Goal: Information Seeking & Learning: Learn about a topic

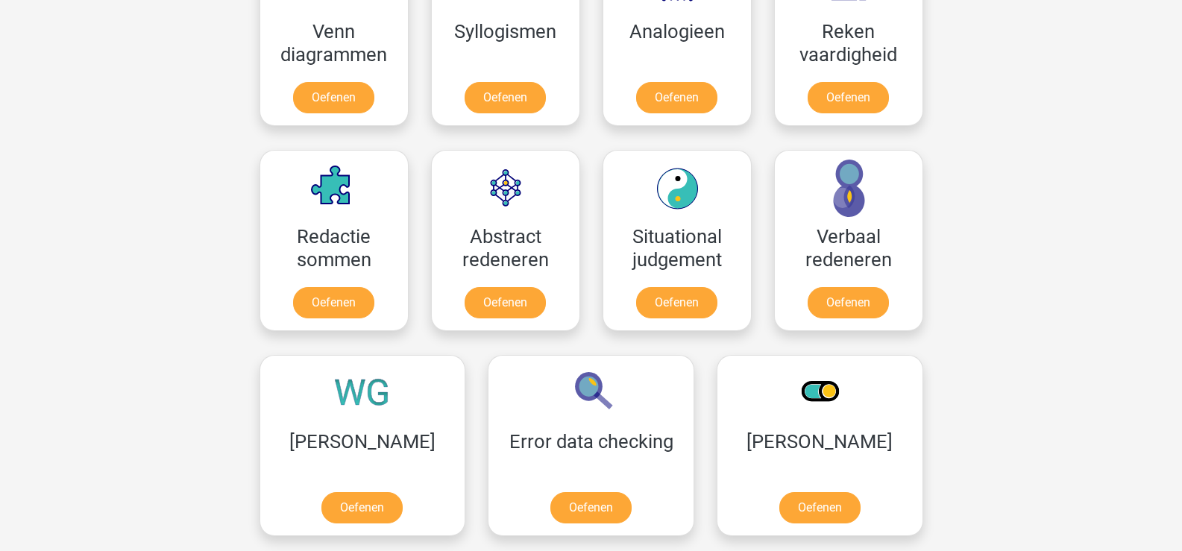
scroll to position [1044, 0]
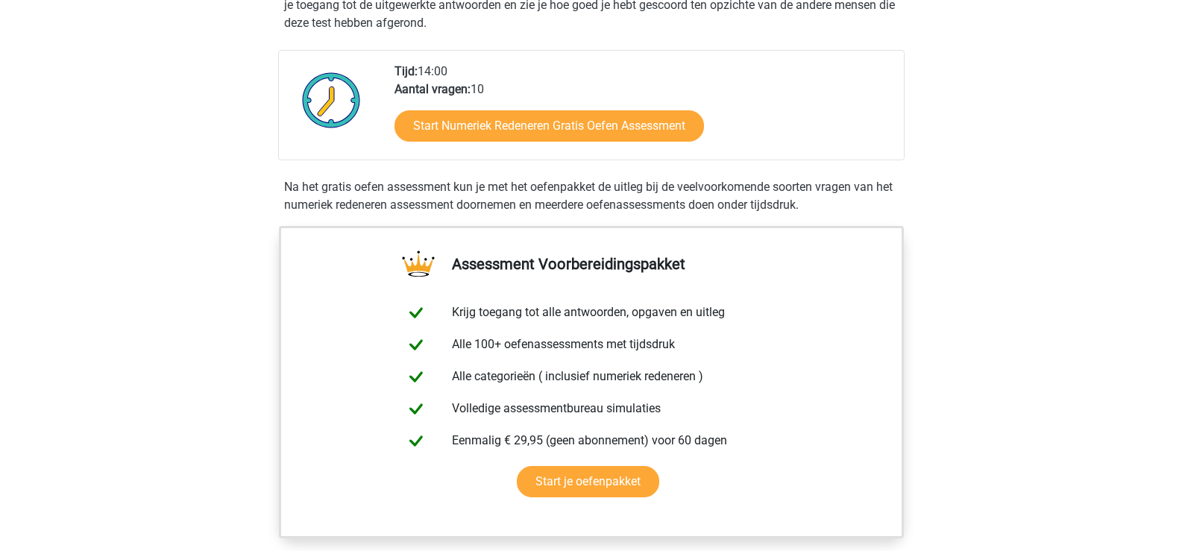
scroll to position [373, 0]
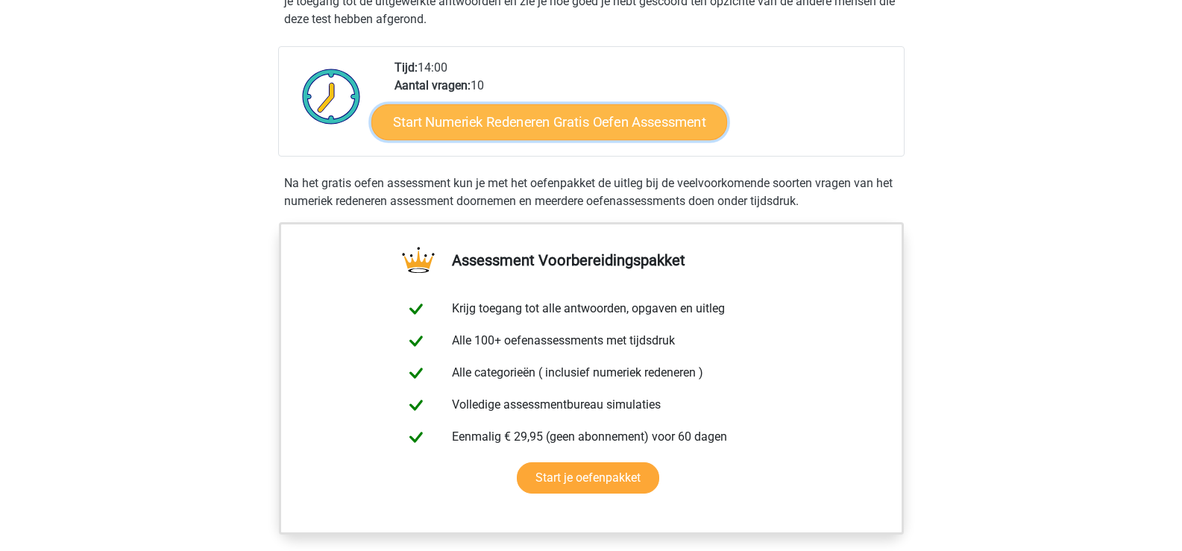
click at [671, 119] on link "Start Numeriek Redeneren Gratis Oefen Assessment" at bounding box center [549, 122] width 356 height 36
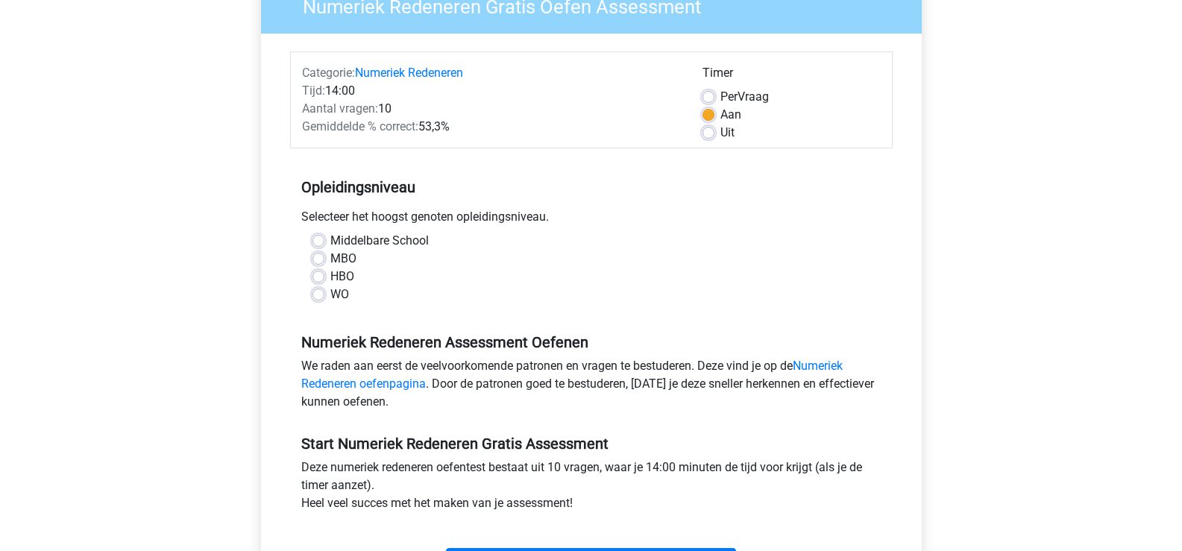
scroll to position [149, 0]
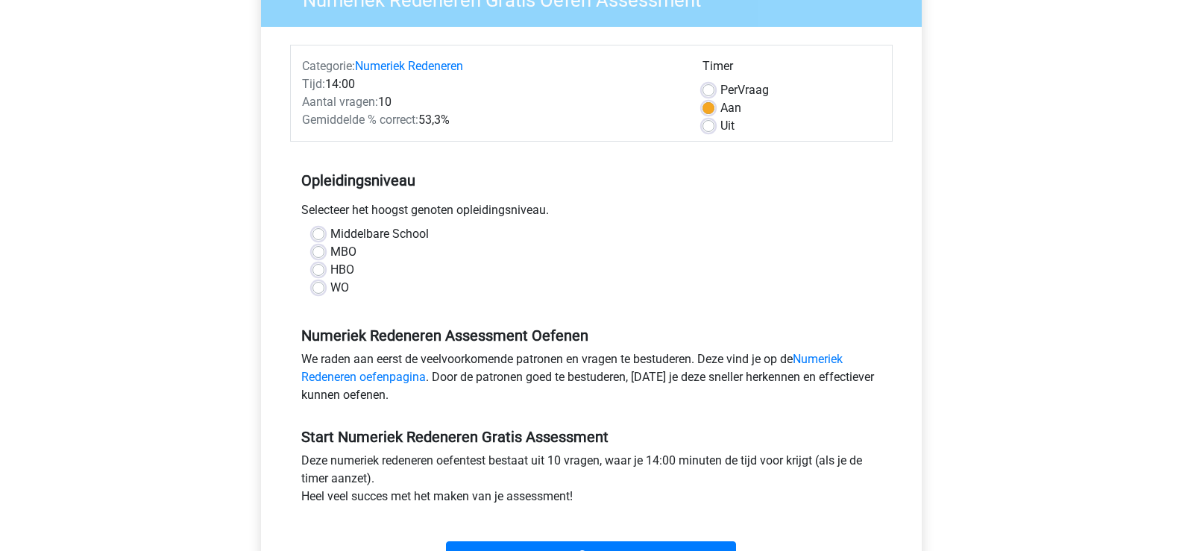
click at [325, 254] on div "MBO" at bounding box center [591, 252] width 558 height 18
click at [330, 249] on label "MBO" at bounding box center [343, 252] width 26 height 18
click at [318, 249] on input "MBO" at bounding box center [318, 250] width 12 height 15
radio input "true"
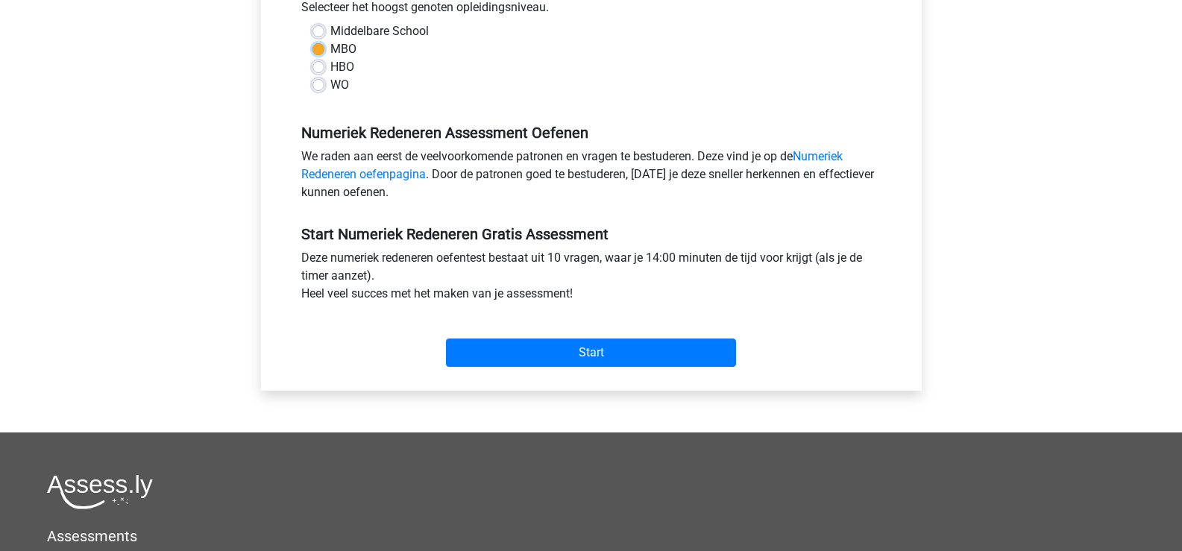
scroll to position [373, 0]
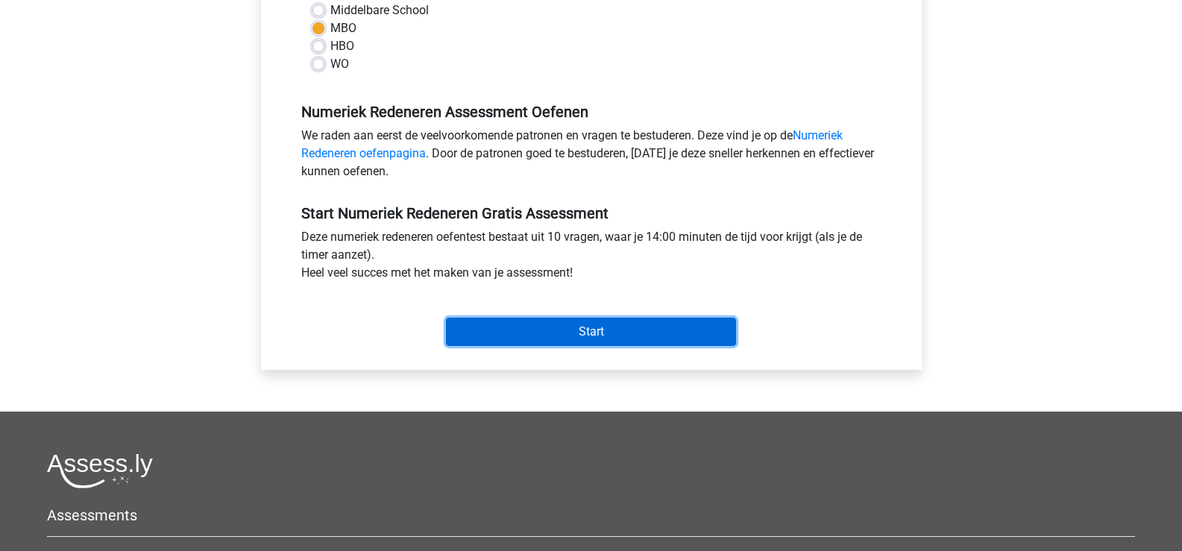
click at [589, 333] on input "Start" at bounding box center [591, 332] width 290 height 28
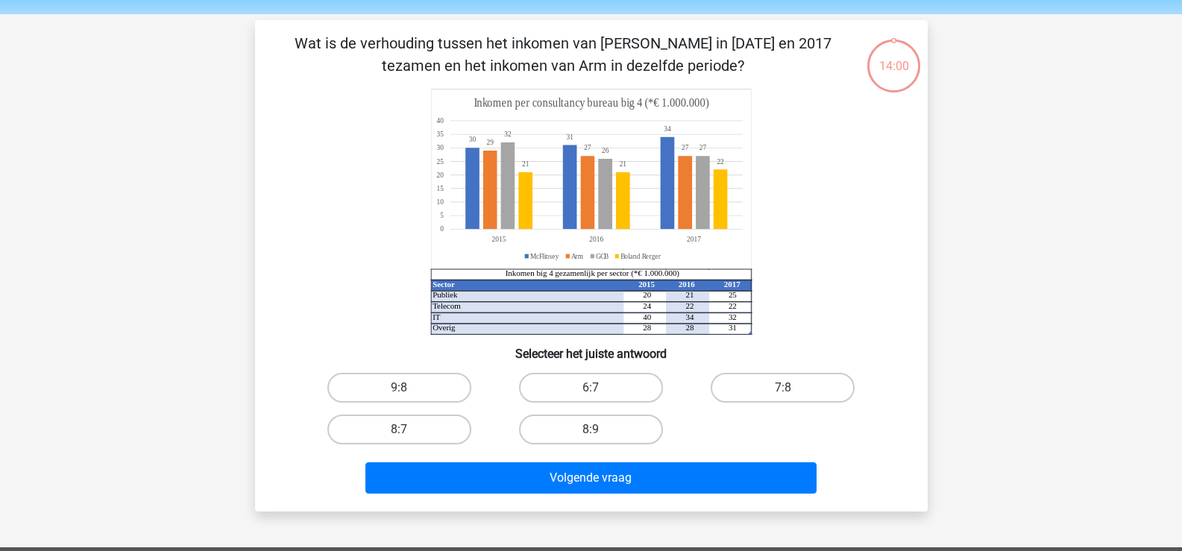
scroll to position [75, 0]
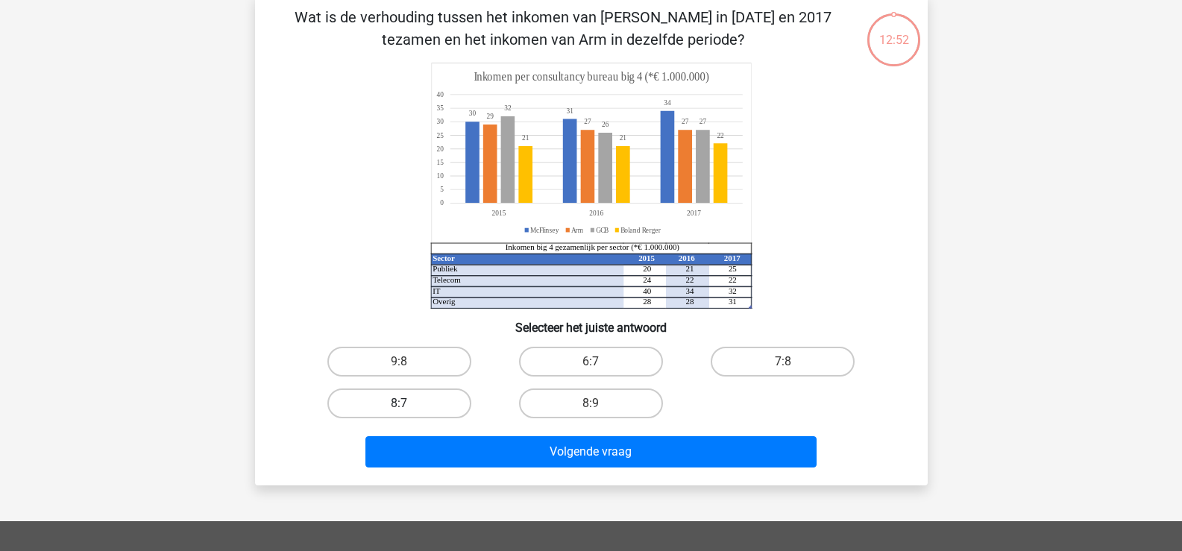
click at [453, 410] on label "8:7" at bounding box center [399, 403] width 144 height 30
click at [409, 410] on input "8:7" at bounding box center [404, 408] width 10 height 10
radio input "true"
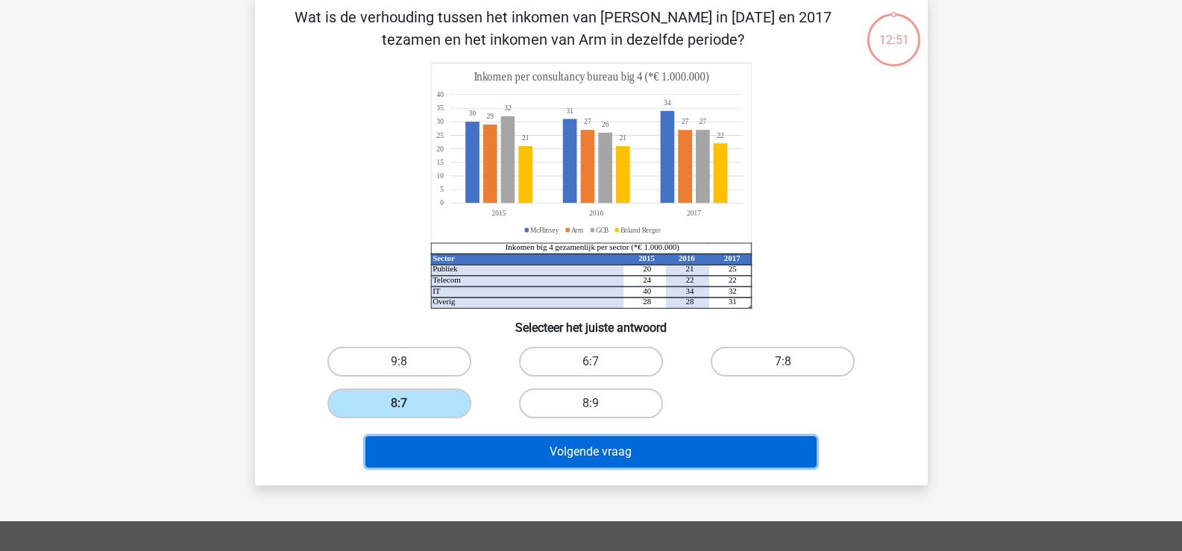
click at [560, 442] on button "Volgende vraag" at bounding box center [590, 451] width 451 height 31
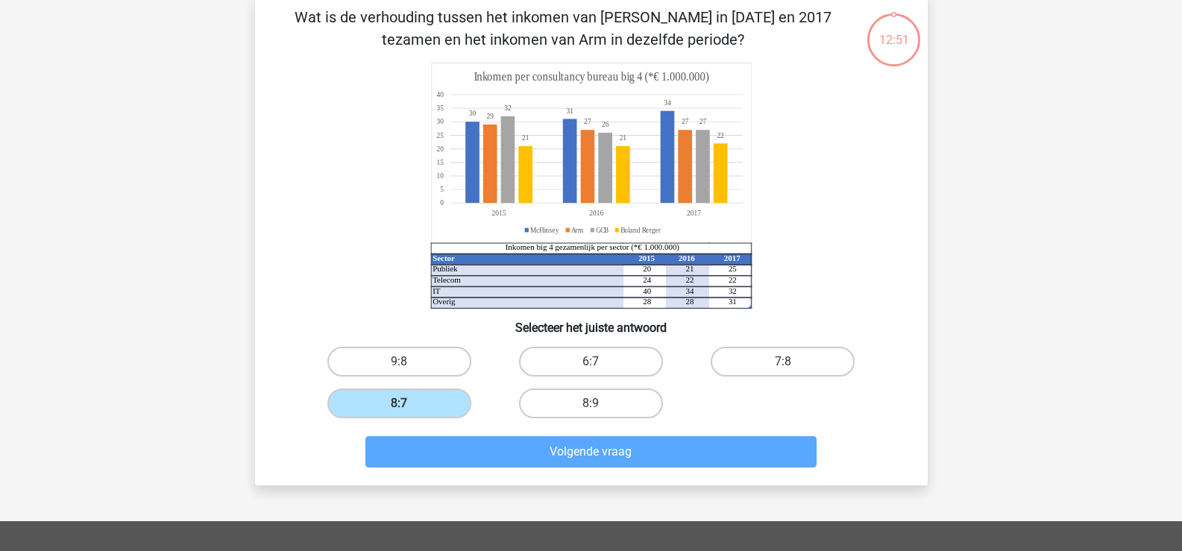
scroll to position [69, 0]
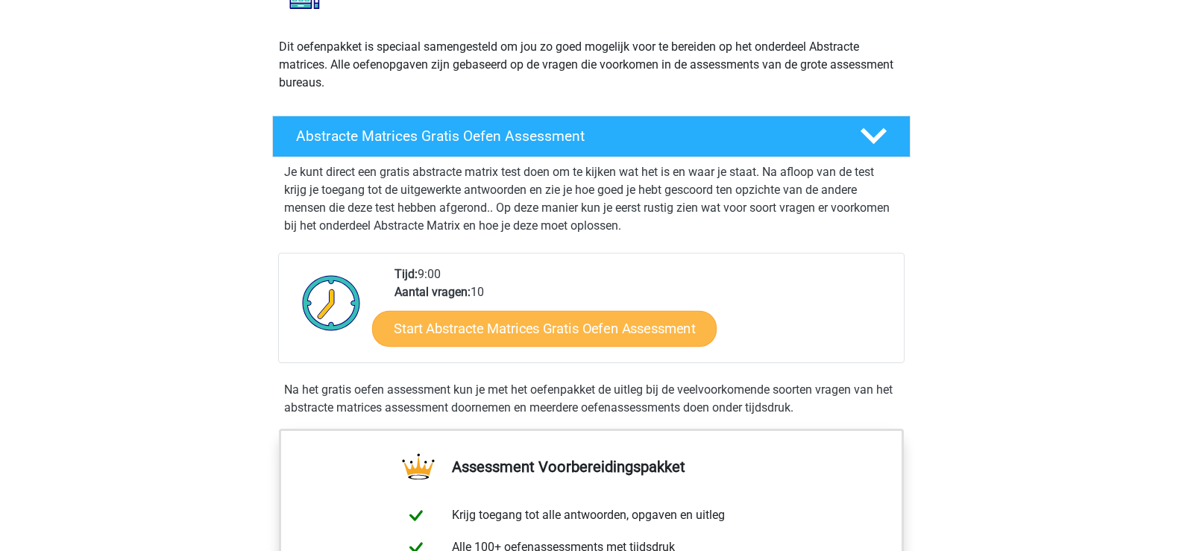
scroll to position [149, 0]
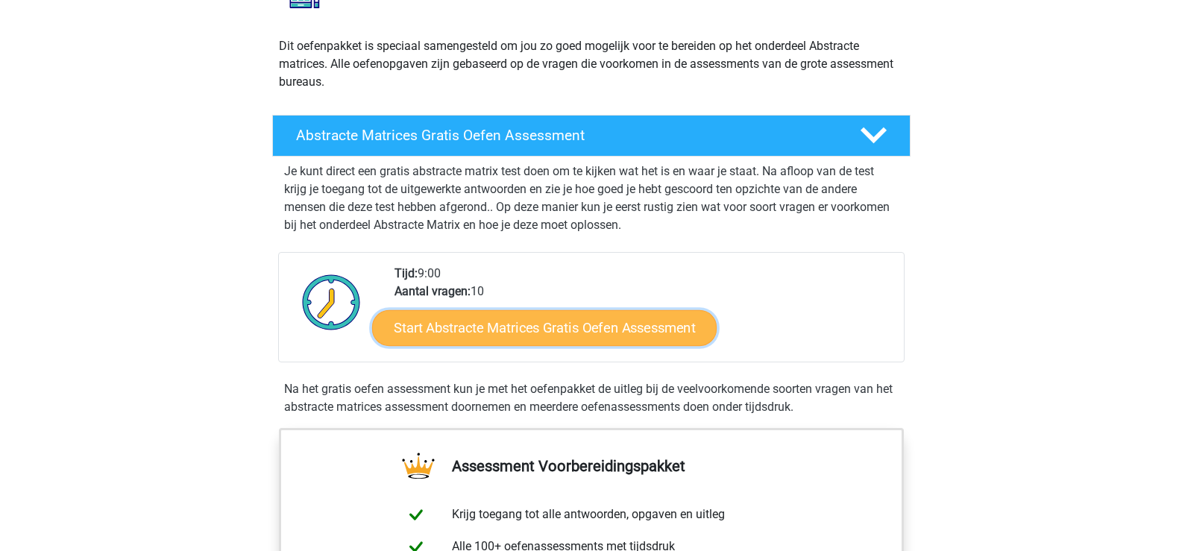
click at [608, 323] on link "Start Abstracte Matrices Gratis Oefen Assessment" at bounding box center [544, 327] width 344 height 36
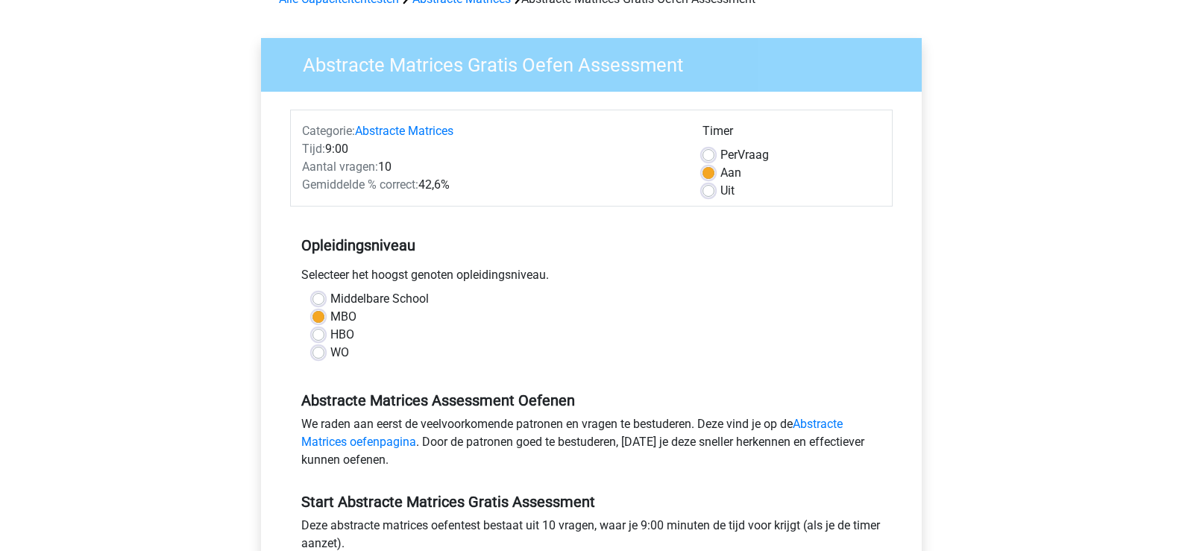
scroll to position [298, 0]
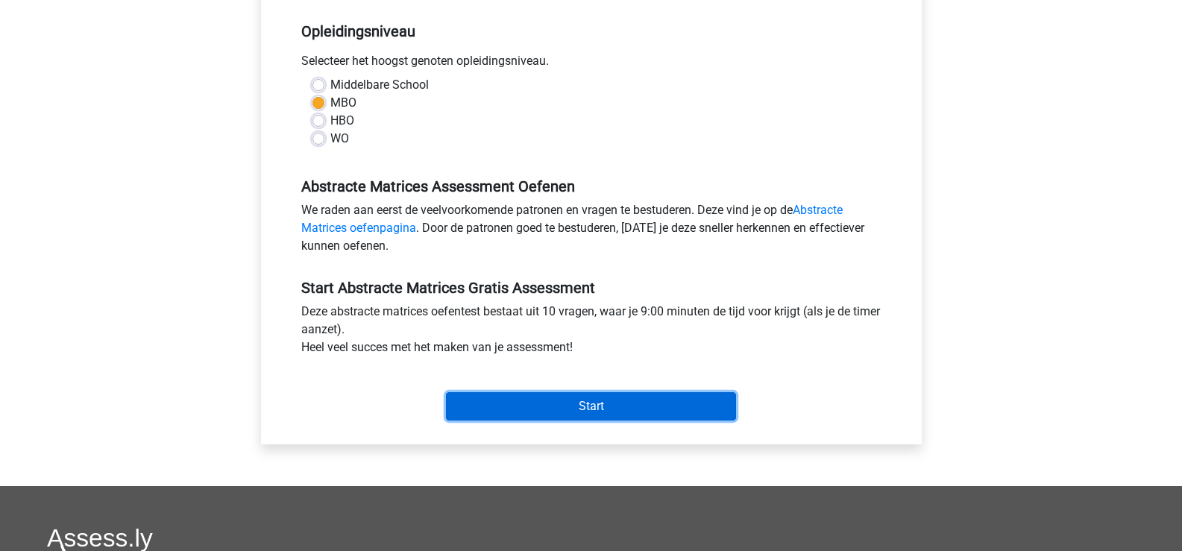
click at [642, 397] on input "Start" at bounding box center [591, 406] width 290 height 28
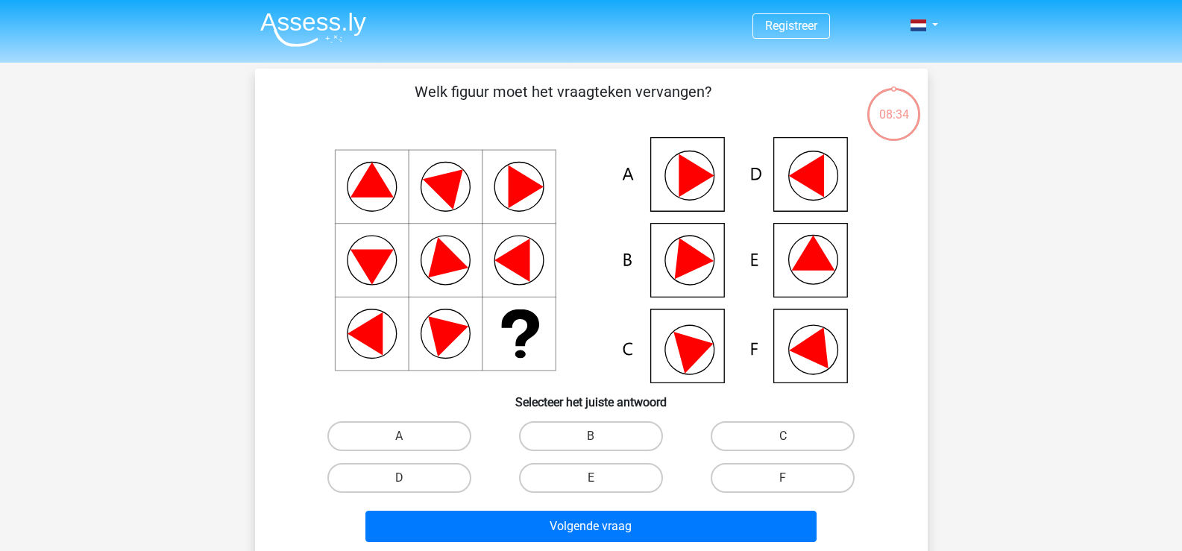
click at [809, 347] on icon at bounding box center [816, 343] width 54 height 50
click at [768, 473] on label "F" at bounding box center [783, 478] width 144 height 30
click at [783, 478] on input "F" at bounding box center [788, 483] width 10 height 10
radio input "true"
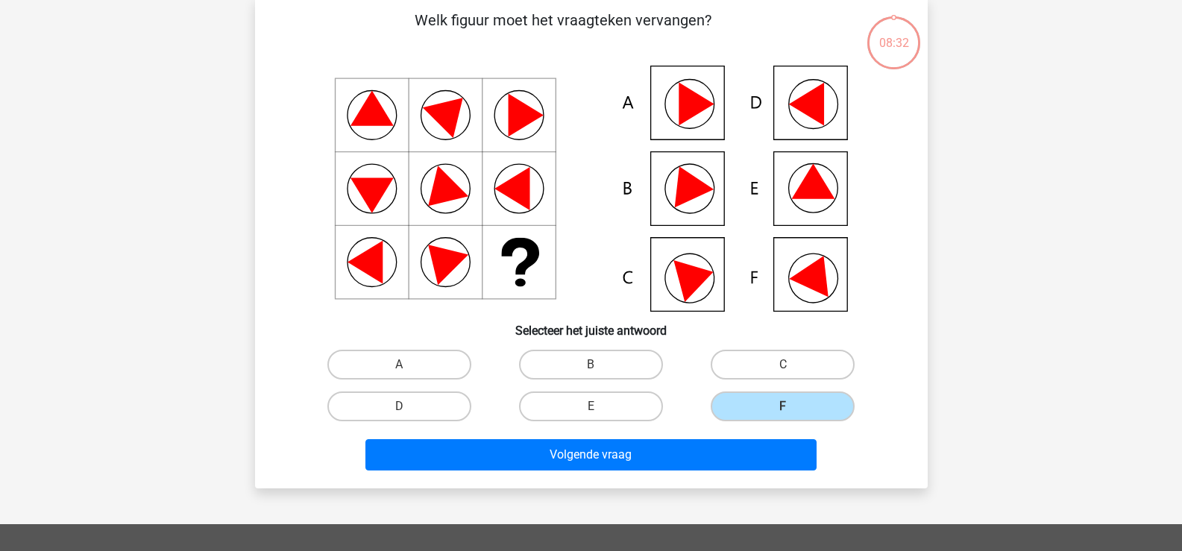
scroll to position [224, 0]
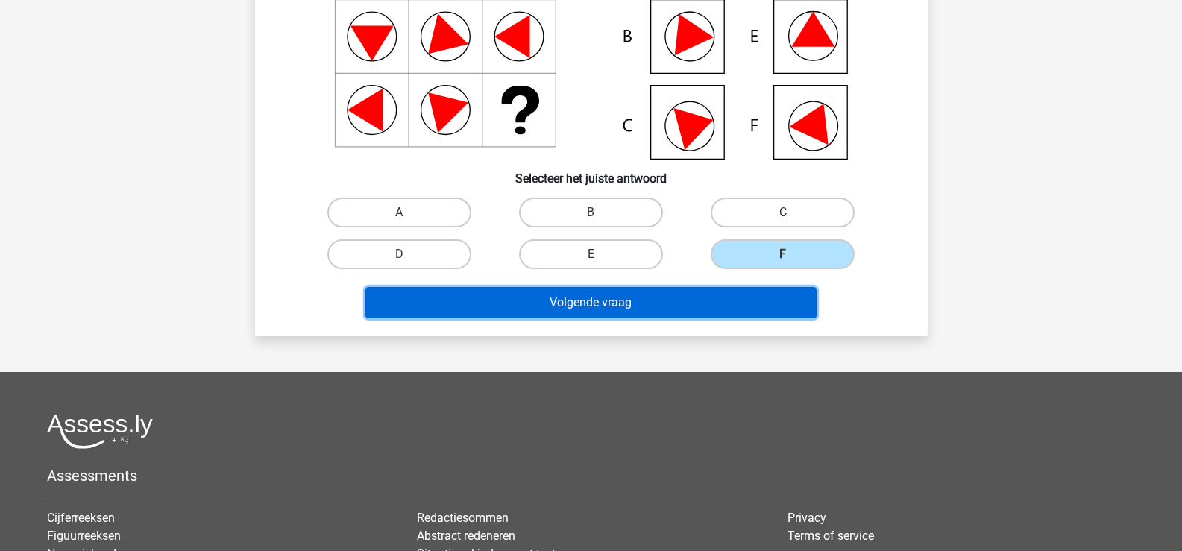
click at [664, 298] on button "Volgende vraag" at bounding box center [590, 302] width 451 height 31
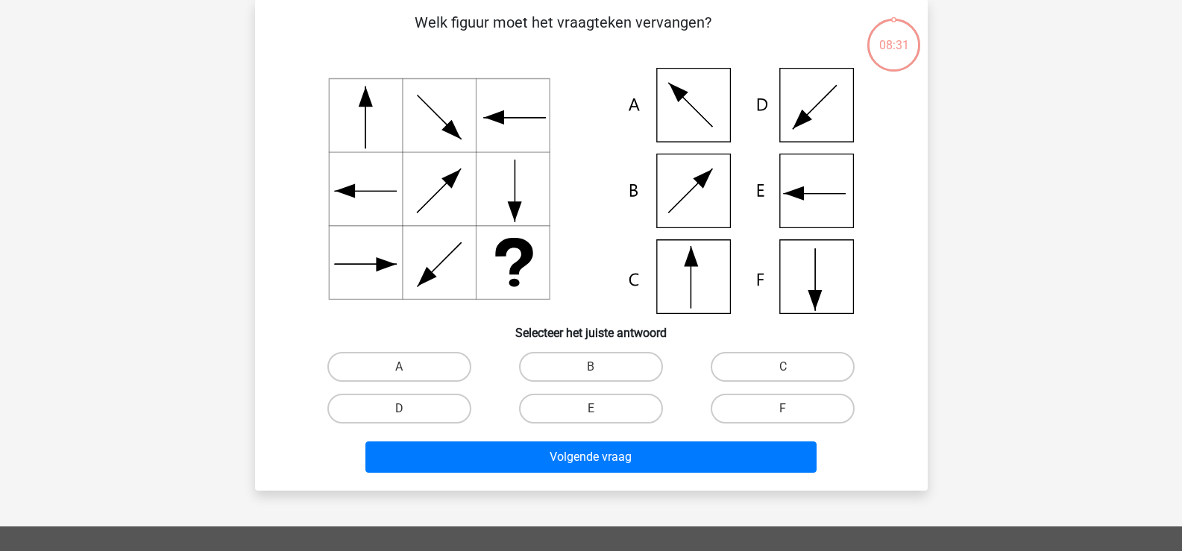
scroll to position [69, 0]
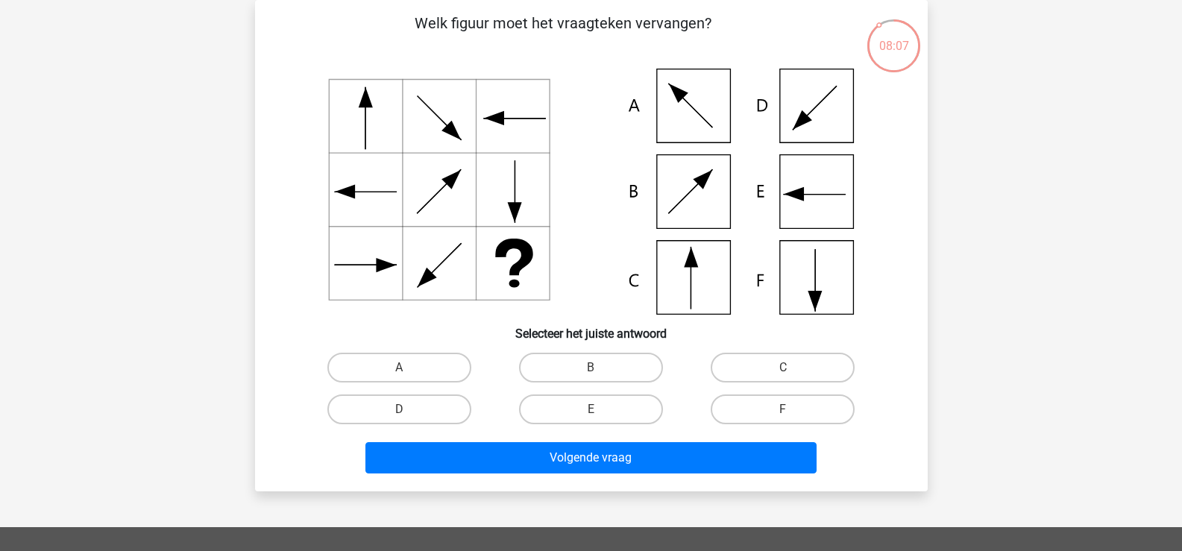
click at [843, 184] on icon at bounding box center [591, 192] width 601 height 246
drag, startPoint x: 611, startPoint y: 408, endPoint x: 612, endPoint y: 424, distance: 15.7
click at [611, 409] on label "E" at bounding box center [591, 409] width 144 height 30
click at [600, 409] on input "E" at bounding box center [596, 414] width 10 height 10
radio input "true"
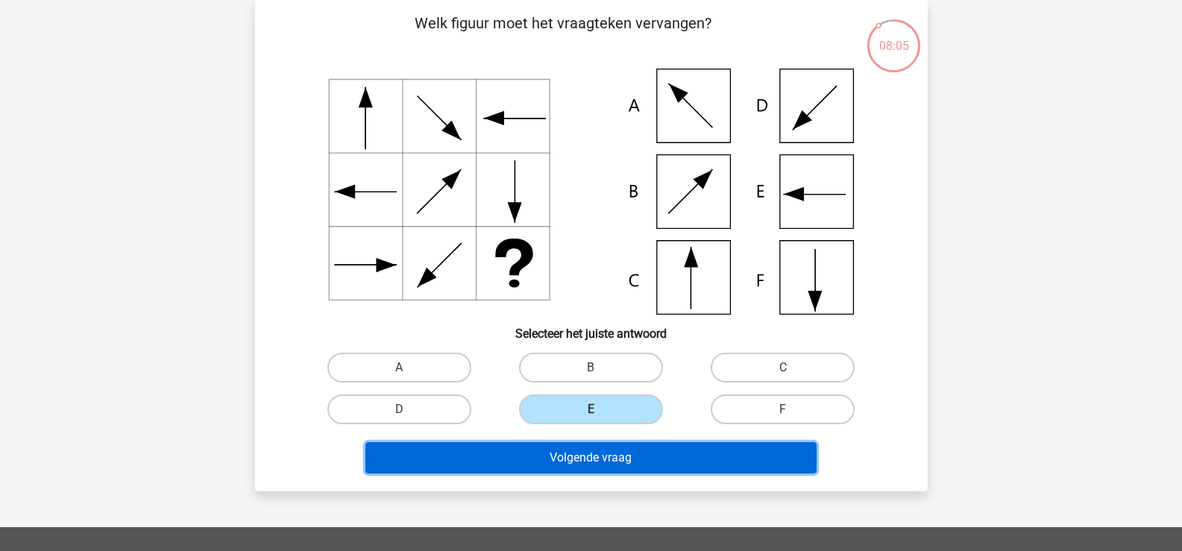
click at [612, 463] on button "Volgende vraag" at bounding box center [590, 457] width 451 height 31
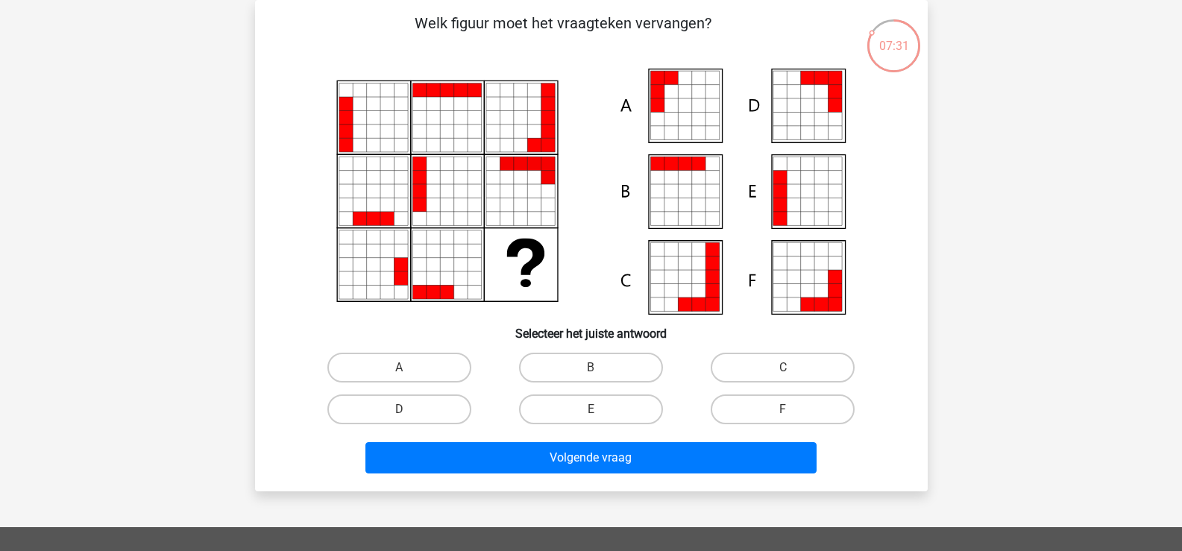
click at [816, 89] on icon at bounding box center [820, 91] width 13 height 13
click at [420, 415] on label "D" at bounding box center [399, 409] width 144 height 30
click at [409, 415] on input "D" at bounding box center [404, 414] width 10 height 10
radio input "true"
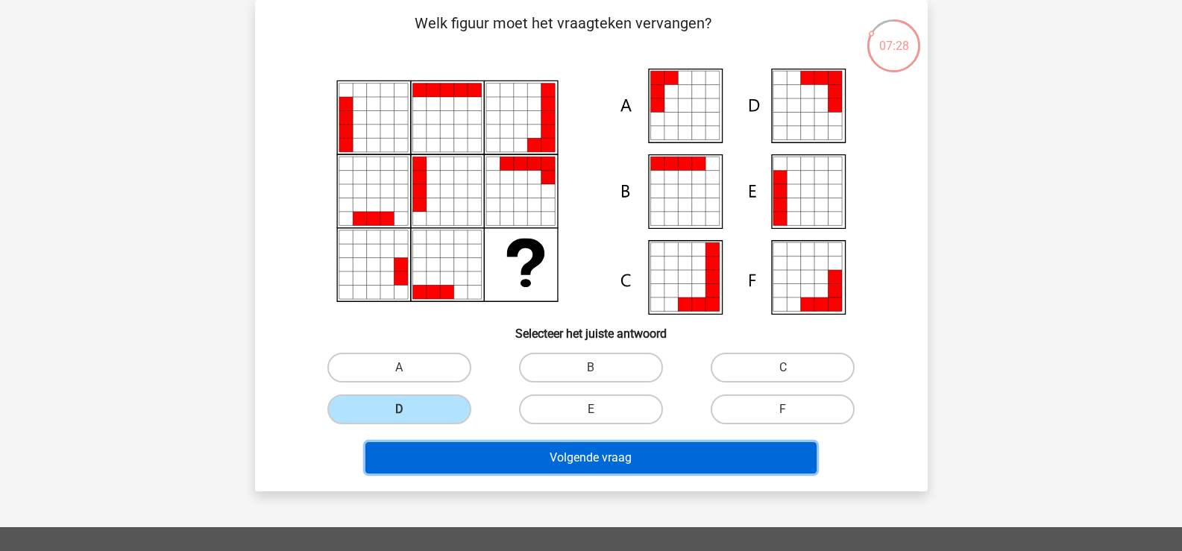
click at [557, 467] on button "Volgende vraag" at bounding box center [590, 457] width 451 height 31
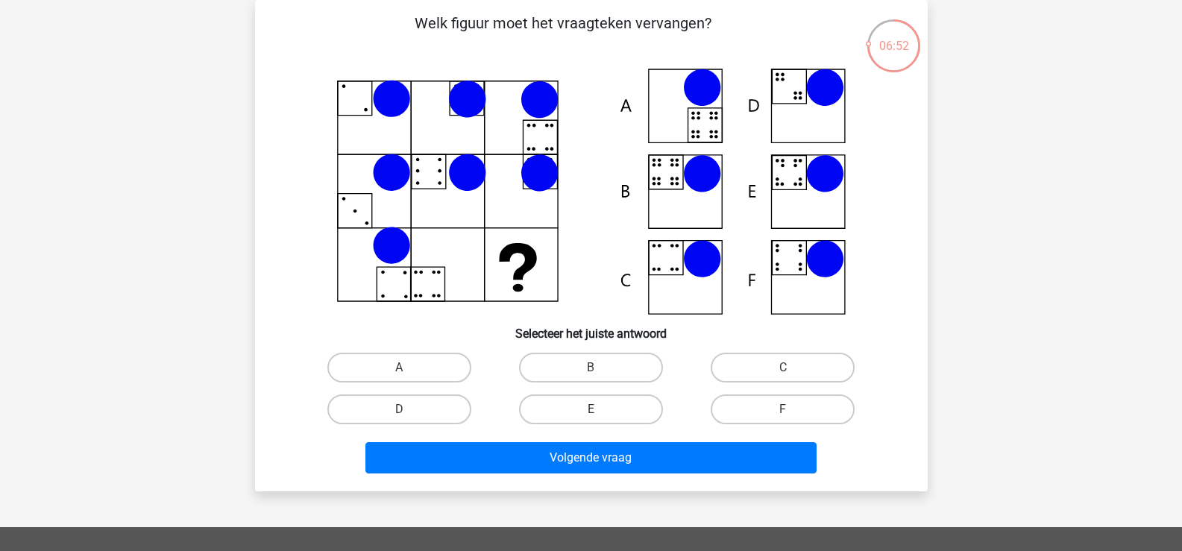
click at [796, 91] on icon at bounding box center [591, 192] width 601 height 246
drag, startPoint x: 425, startPoint y: 411, endPoint x: 459, endPoint y: 404, distance: 34.2
click at [426, 410] on label "D" at bounding box center [399, 409] width 144 height 30
click at [409, 410] on input "D" at bounding box center [404, 414] width 10 height 10
radio input "true"
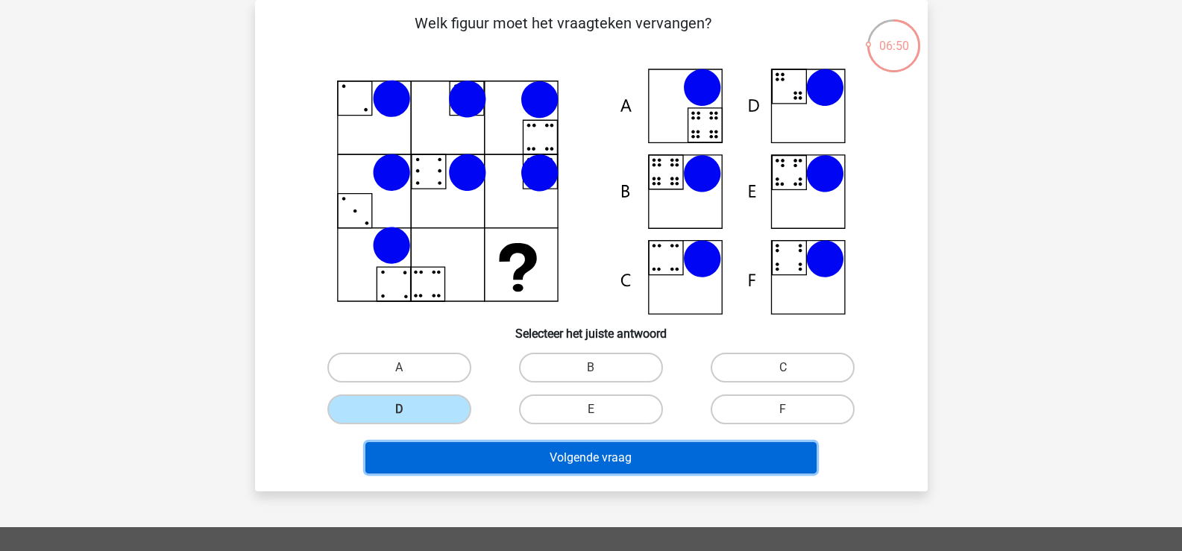
click at [618, 456] on button "Volgende vraag" at bounding box center [590, 457] width 451 height 31
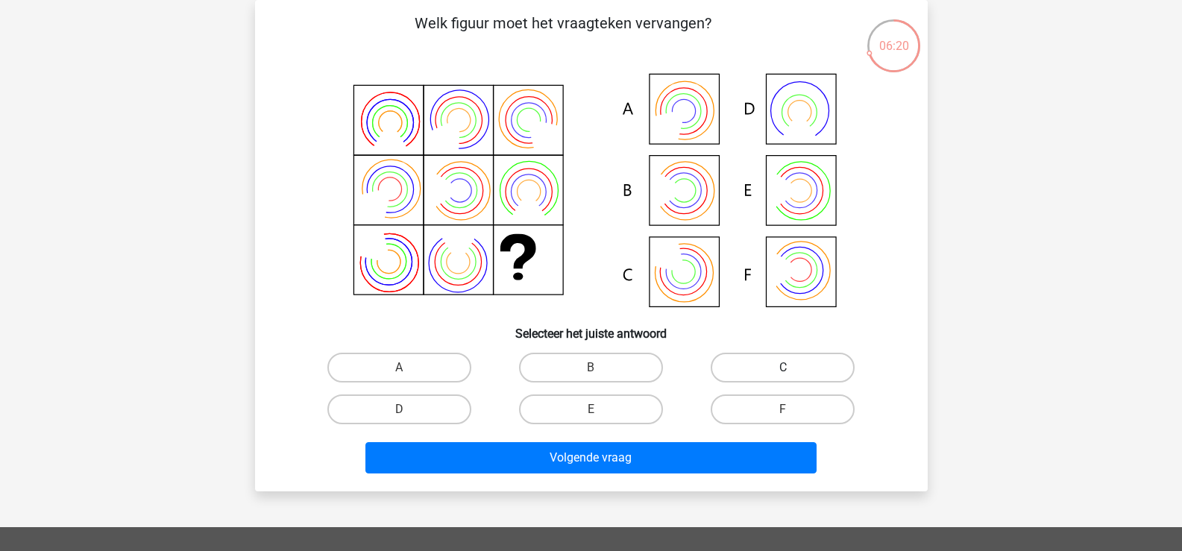
click at [815, 364] on label "C" at bounding box center [783, 368] width 144 height 30
click at [793, 368] on input "C" at bounding box center [788, 373] width 10 height 10
radio input "true"
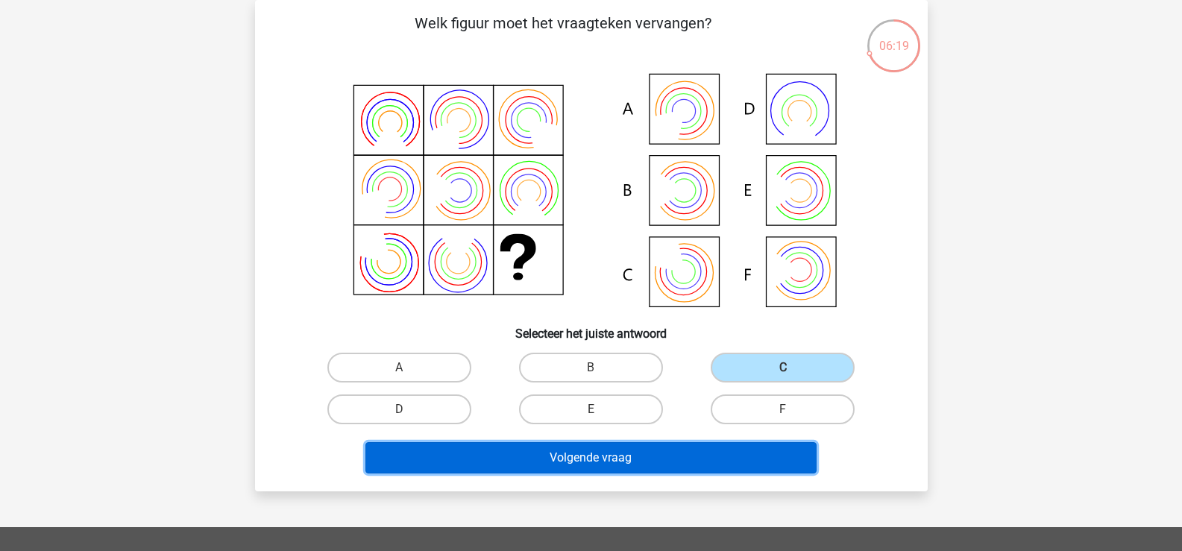
click at [618, 453] on button "Volgende vraag" at bounding box center [590, 457] width 451 height 31
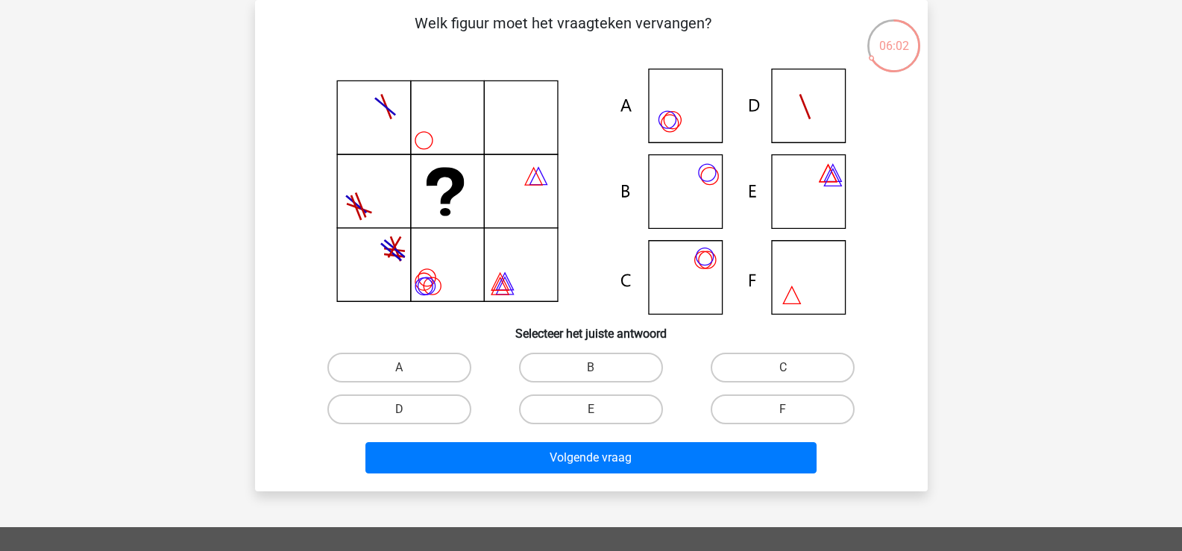
click at [690, 210] on icon at bounding box center [591, 192] width 601 height 246
click at [572, 367] on label "B" at bounding box center [591, 368] width 144 height 30
click at [591, 368] on input "B" at bounding box center [596, 373] width 10 height 10
radio input "true"
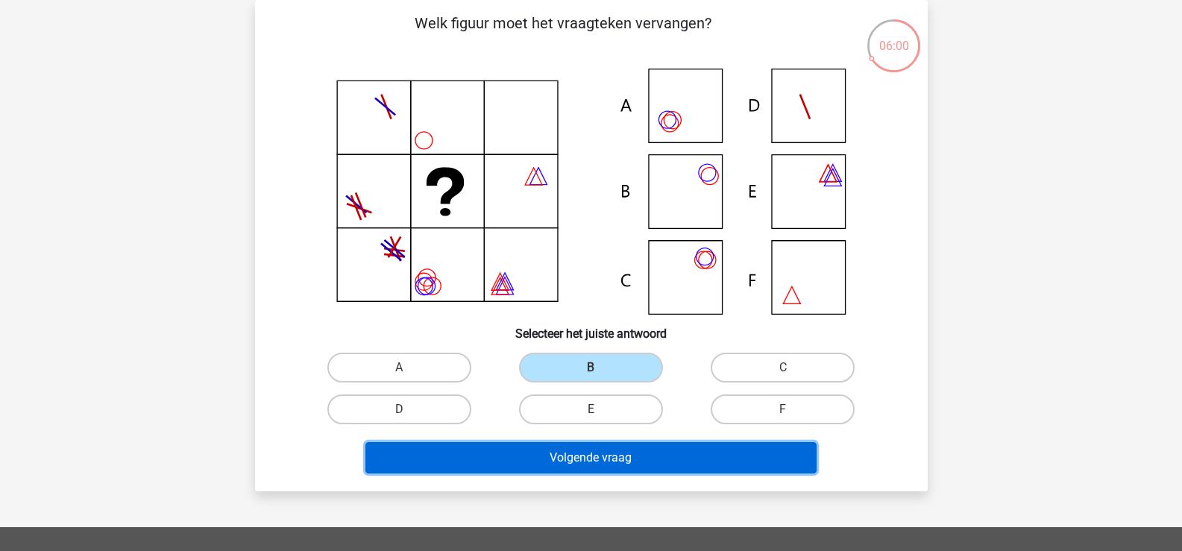
click at [593, 461] on button "Volgende vraag" at bounding box center [590, 457] width 451 height 31
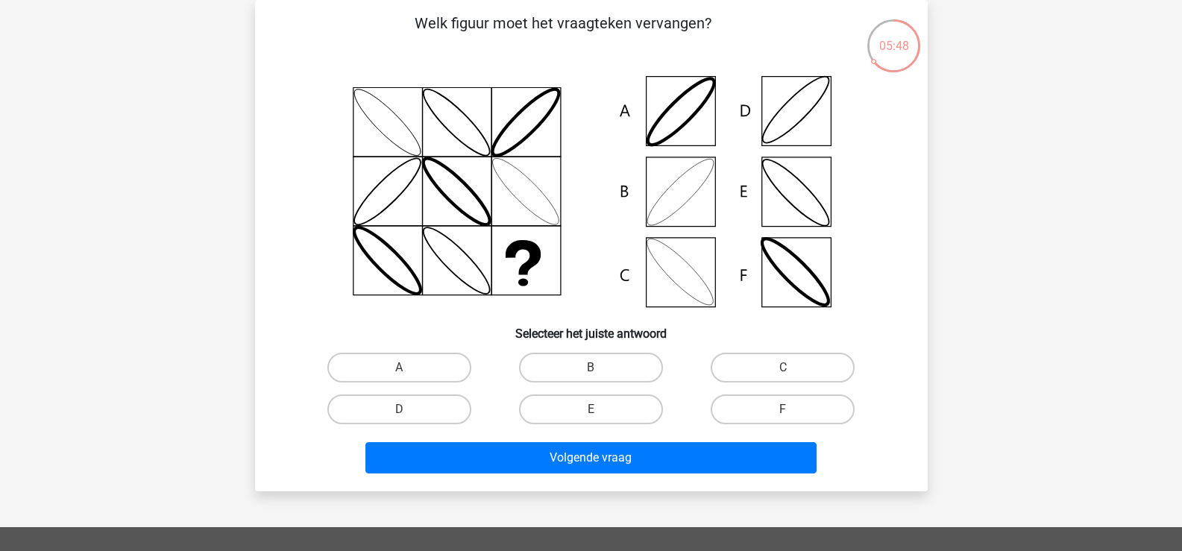
click at [811, 106] on icon at bounding box center [591, 192] width 601 height 246
click at [442, 409] on label "D" at bounding box center [399, 409] width 144 height 30
click at [409, 409] on input "D" at bounding box center [404, 414] width 10 height 10
radio input "true"
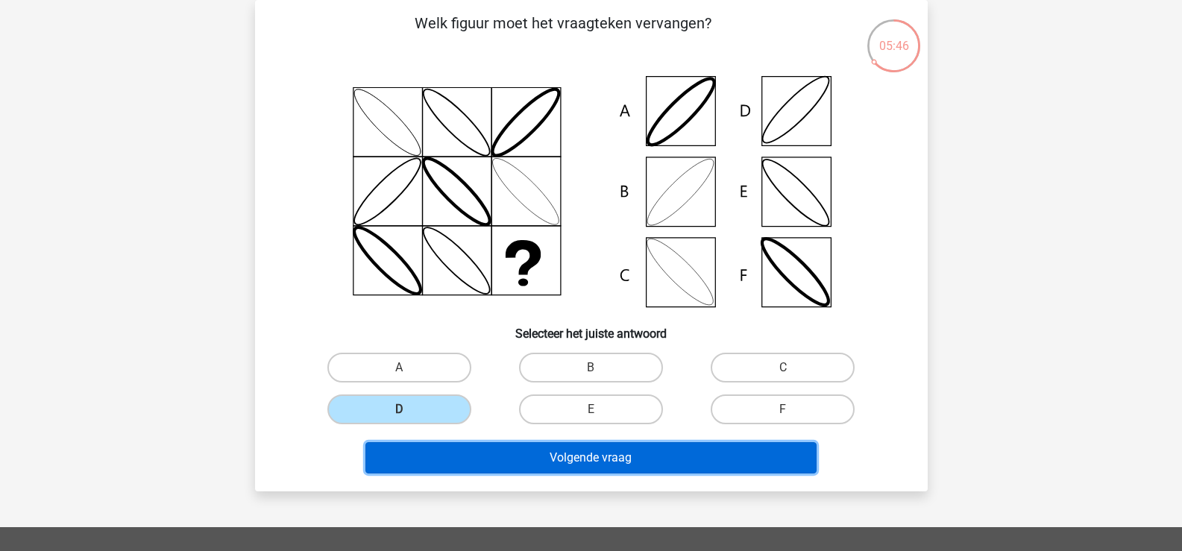
drag, startPoint x: 525, startPoint y: 455, endPoint x: 543, endPoint y: 423, distance: 36.7
click at [526, 453] on button "Volgende vraag" at bounding box center [590, 457] width 451 height 31
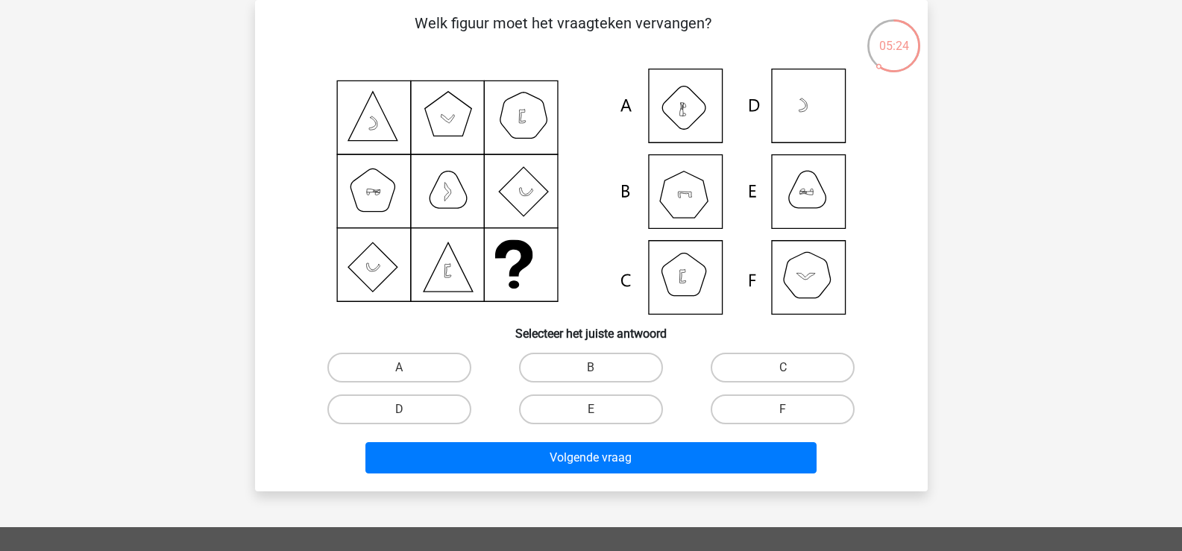
click at [805, 275] on icon at bounding box center [591, 192] width 601 height 246
click at [784, 411] on input "F" at bounding box center [788, 414] width 10 height 10
radio input "true"
click at [656, 476] on div "Volgende vraag" at bounding box center [591, 460] width 576 height 37
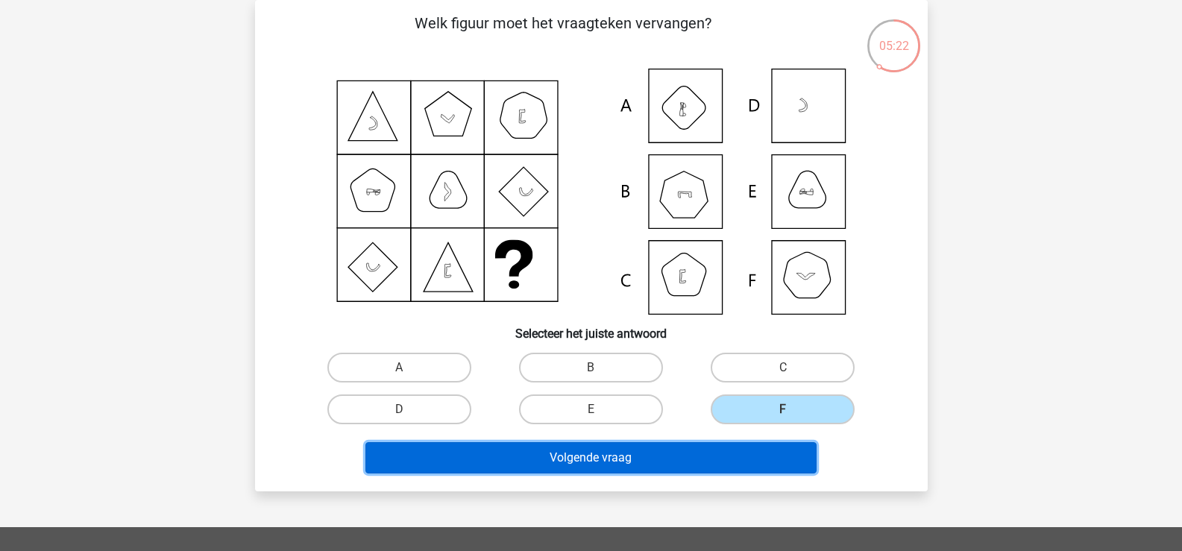
click at [655, 460] on button "Volgende vraag" at bounding box center [590, 457] width 451 height 31
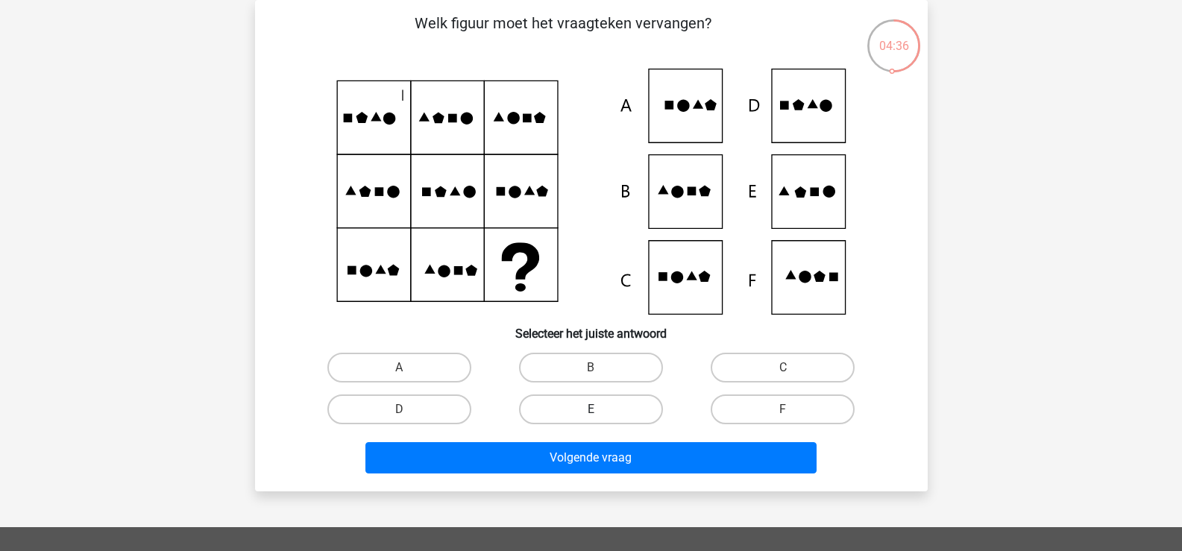
click at [546, 410] on label "E" at bounding box center [591, 409] width 144 height 30
click at [591, 410] on input "E" at bounding box center [596, 414] width 10 height 10
radio input "true"
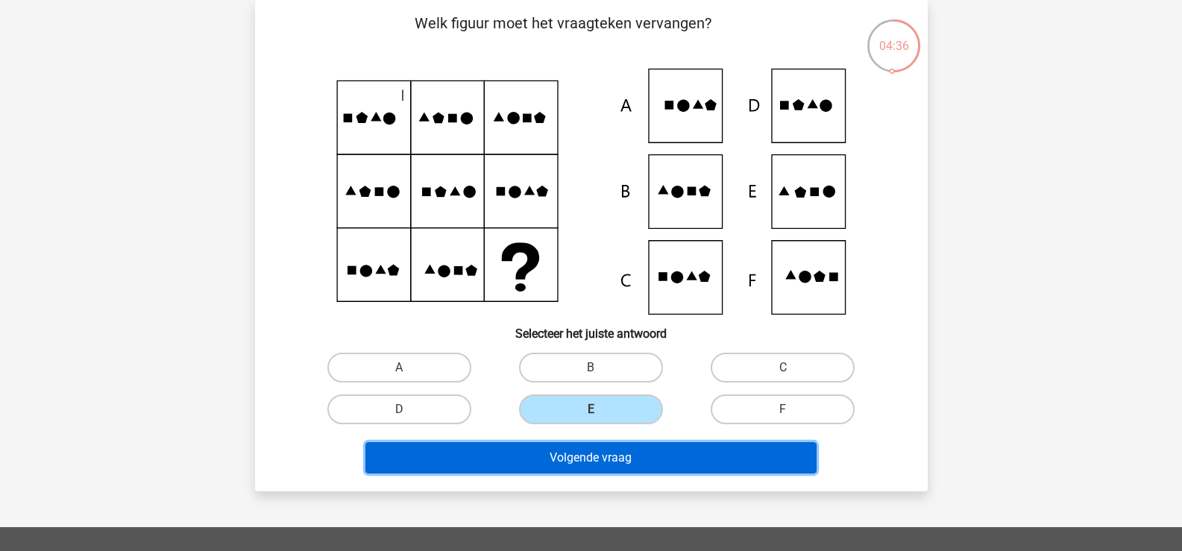
click at [561, 455] on button "Volgende vraag" at bounding box center [590, 457] width 451 height 31
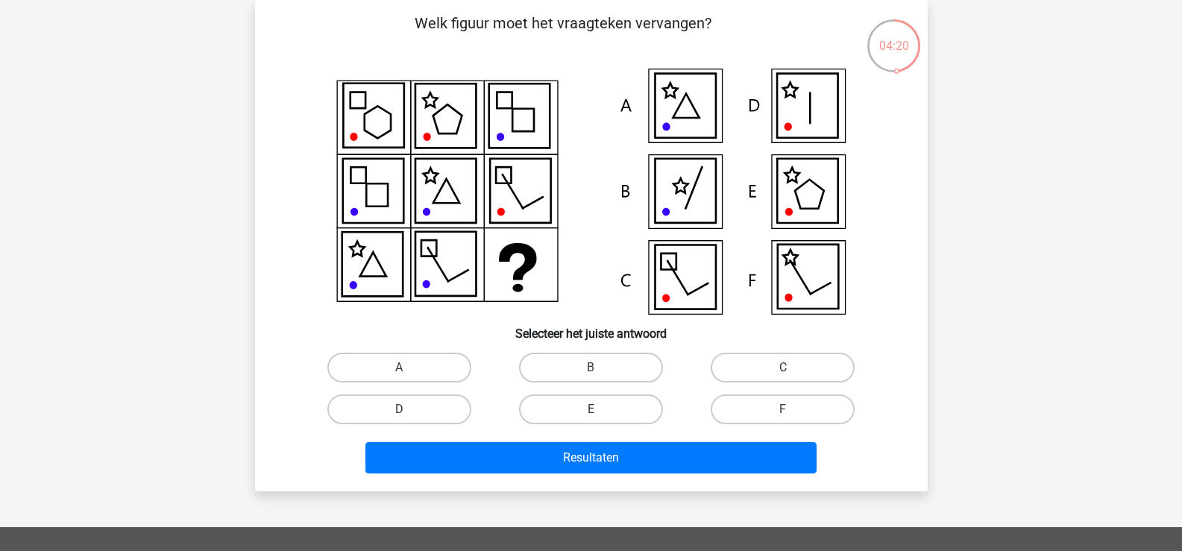
click at [795, 283] on icon at bounding box center [807, 277] width 60 height 64
click at [357, 406] on label "D" at bounding box center [399, 409] width 144 height 30
click at [399, 409] on input "D" at bounding box center [404, 414] width 10 height 10
radio input "true"
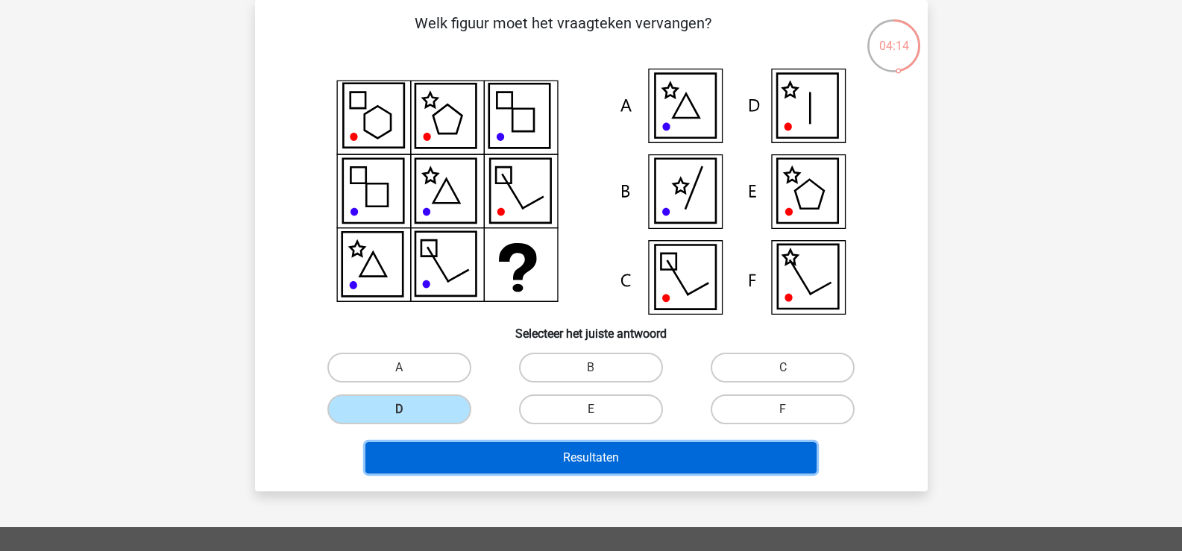
click at [510, 453] on button "Resultaten" at bounding box center [590, 457] width 451 height 31
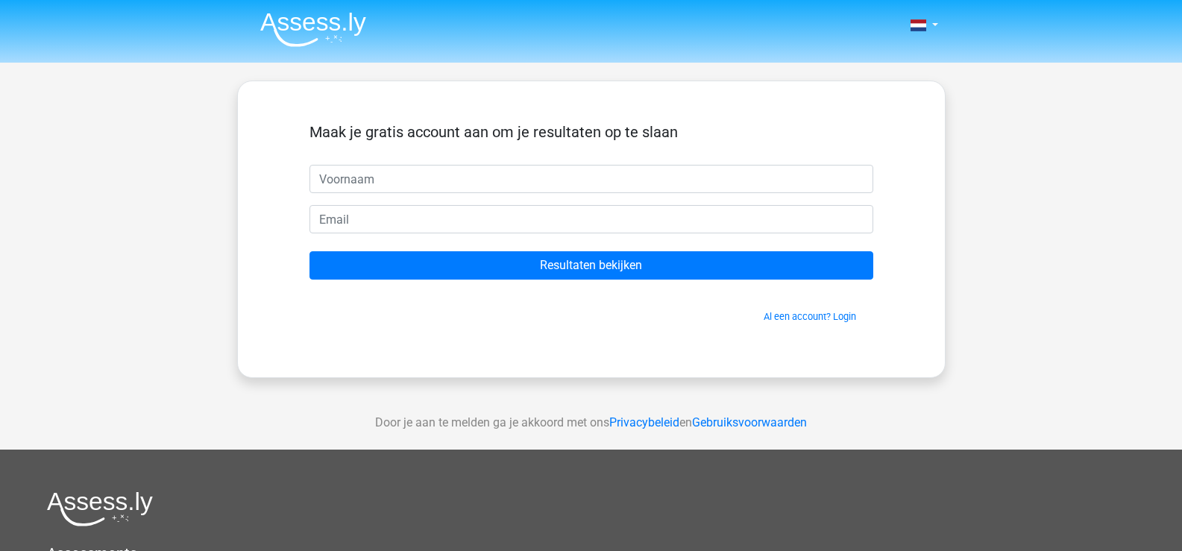
click at [491, 173] on input "text" at bounding box center [591, 179] width 564 height 28
type input "Mario"
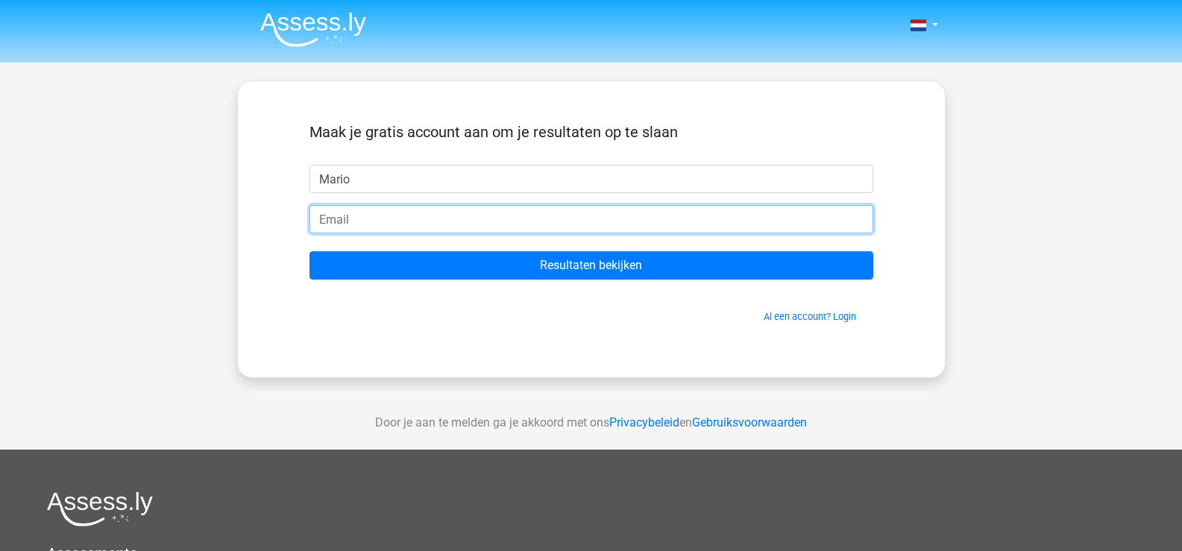
click at [399, 228] on input "email" at bounding box center [591, 219] width 564 height 28
type input "[EMAIL_ADDRESS][DOMAIN_NAME]"
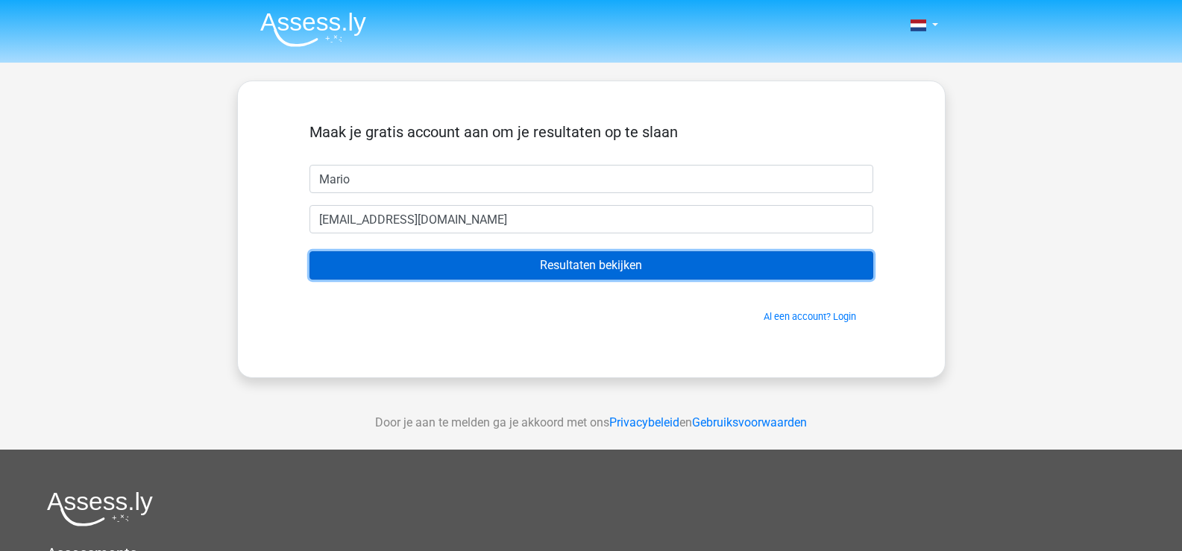
click at [624, 266] on input "Resultaten bekijken" at bounding box center [591, 265] width 564 height 28
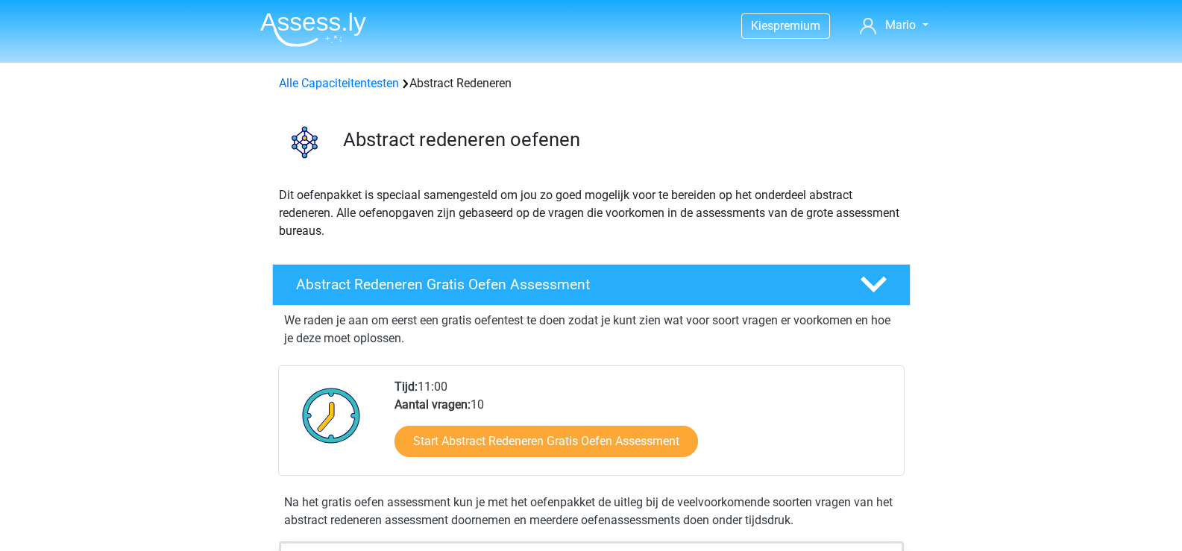
scroll to position [224, 0]
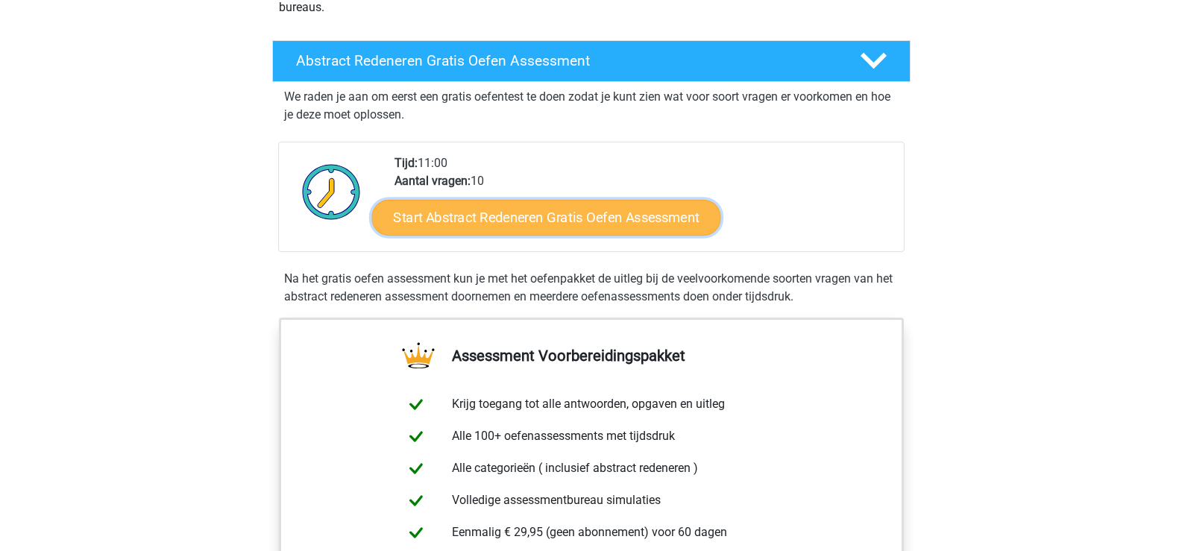
click at [594, 210] on link "Start Abstract Redeneren Gratis Oefen Assessment" at bounding box center [545, 217] width 349 height 36
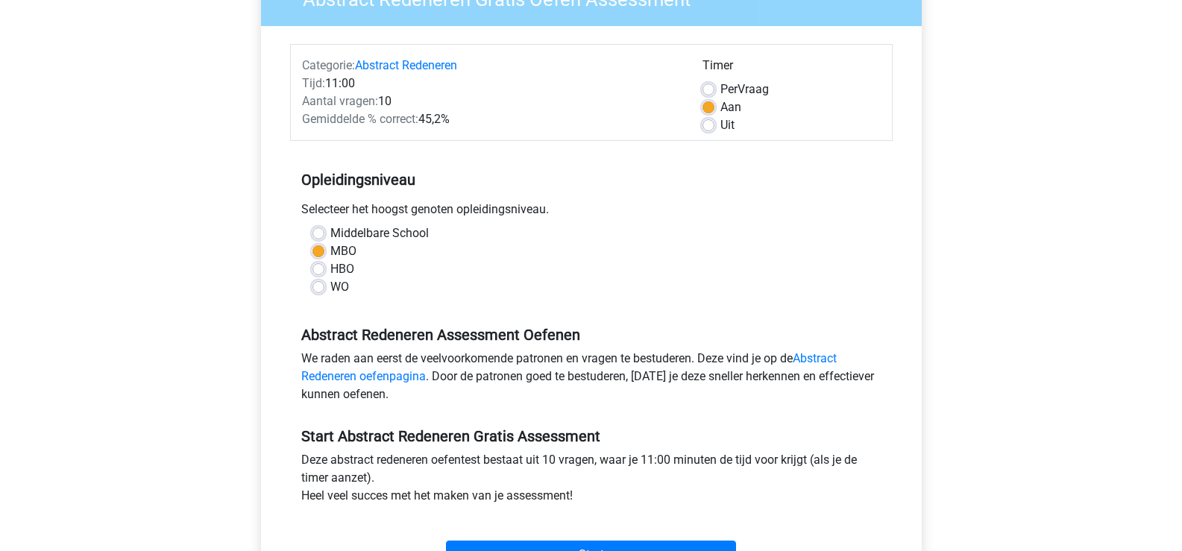
scroll to position [298, 0]
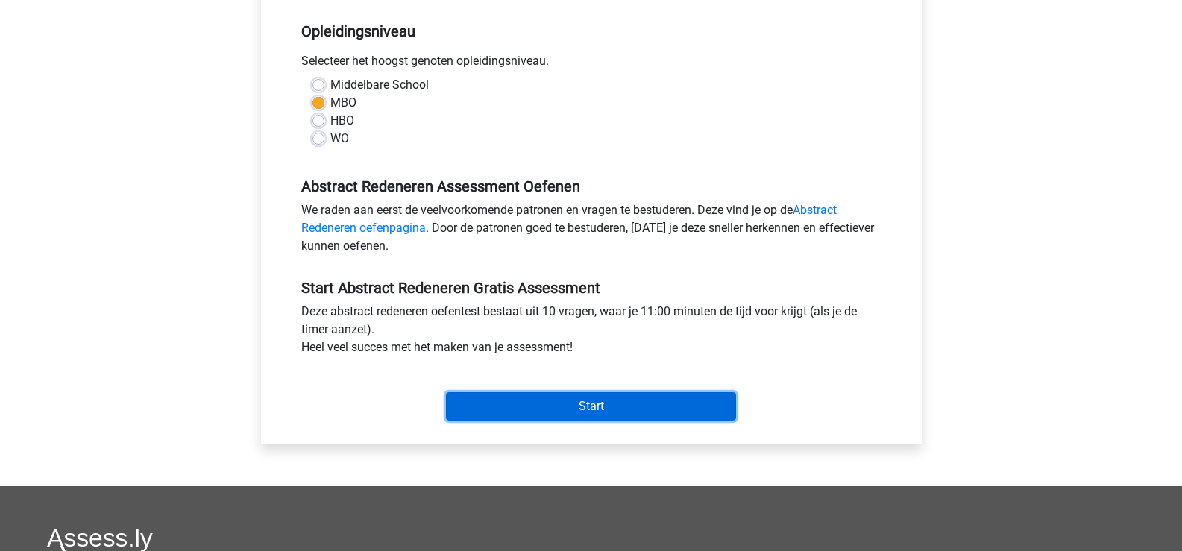
click at [650, 395] on input "Start" at bounding box center [591, 406] width 290 height 28
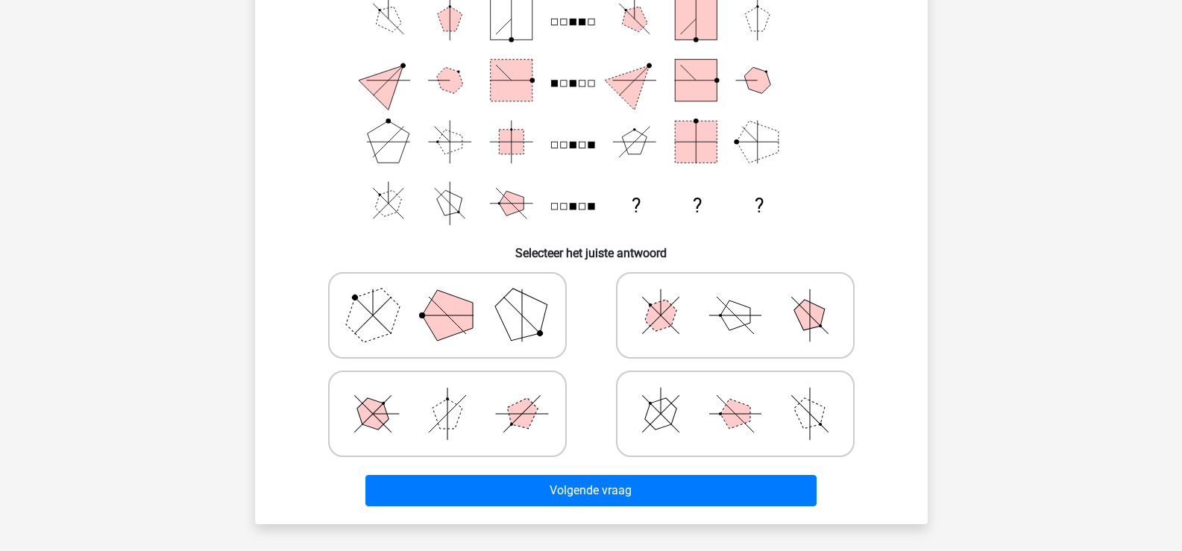
scroll to position [75, 0]
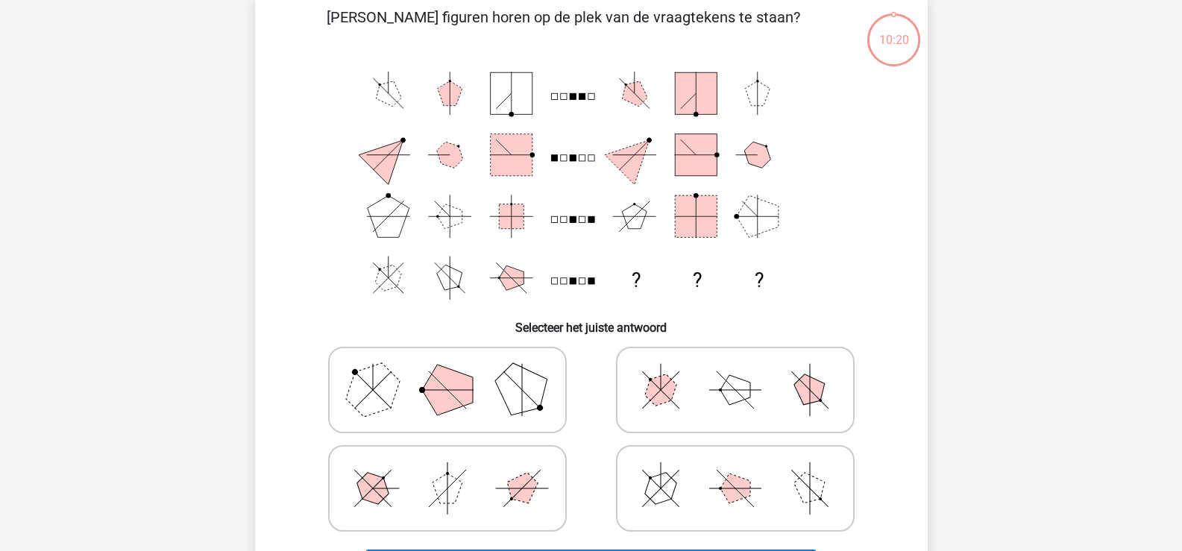
click at [778, 385] on icon at bounding box center [735, 390] width 224 height 75
click at [745, 371] on input "radio" at bounding box center [740, 367] width 10 height 10
radio input "true"
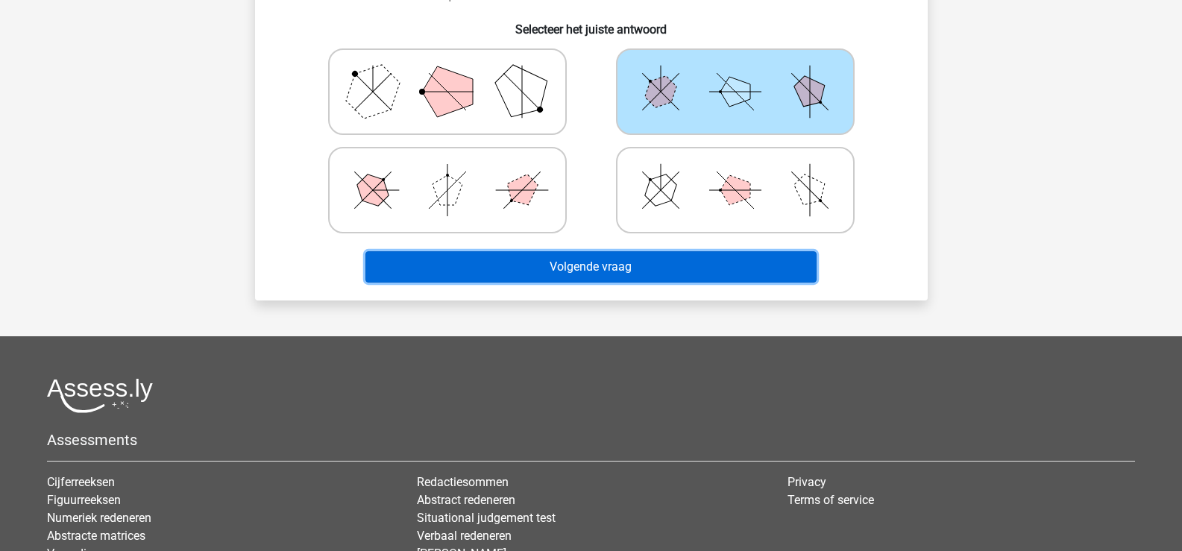
click at [614, 268] on button "Volgende vraag" at bounding box center [590, 266] width 451 height 31
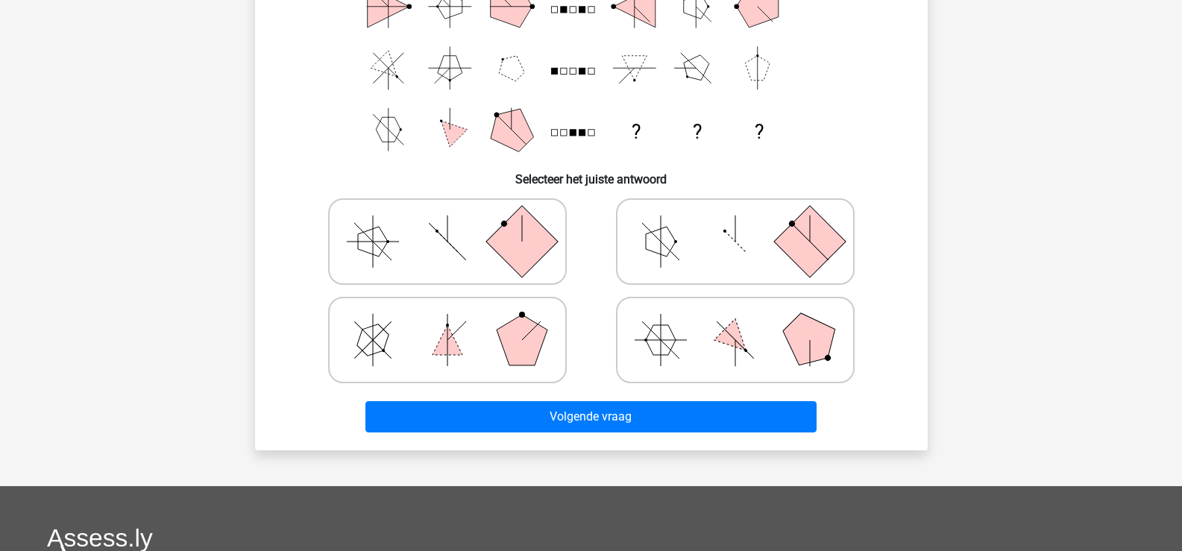
scroll to position [143, 0]
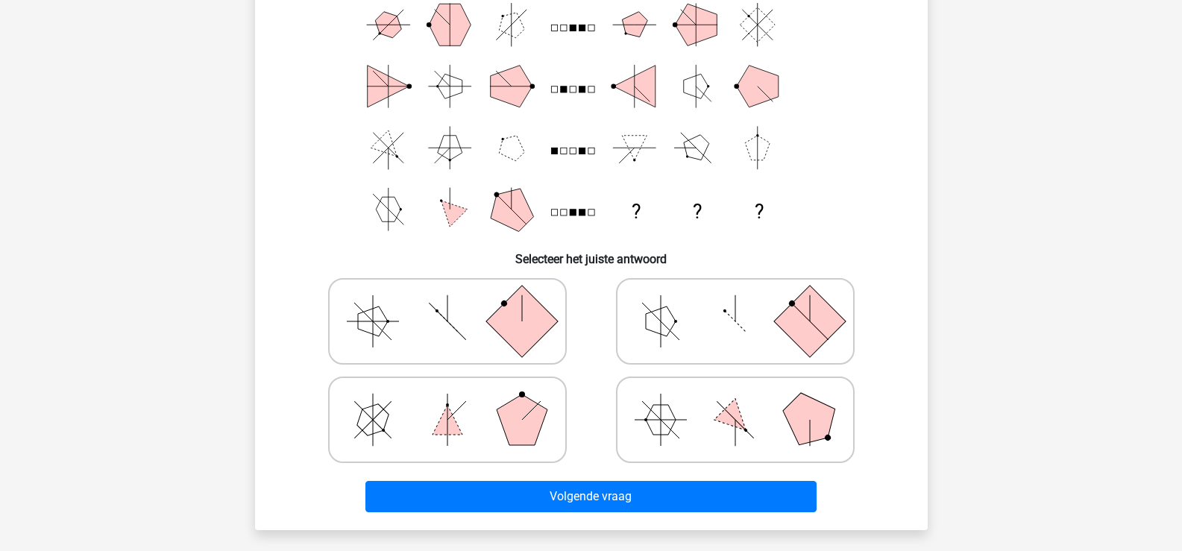
click at [473, 426] on icon at bounding box center [448, 419] width 224 height 75
click at [457, 401] on input "radio" at bounding box center [452, 396] width 10 height 10
radio input "true"
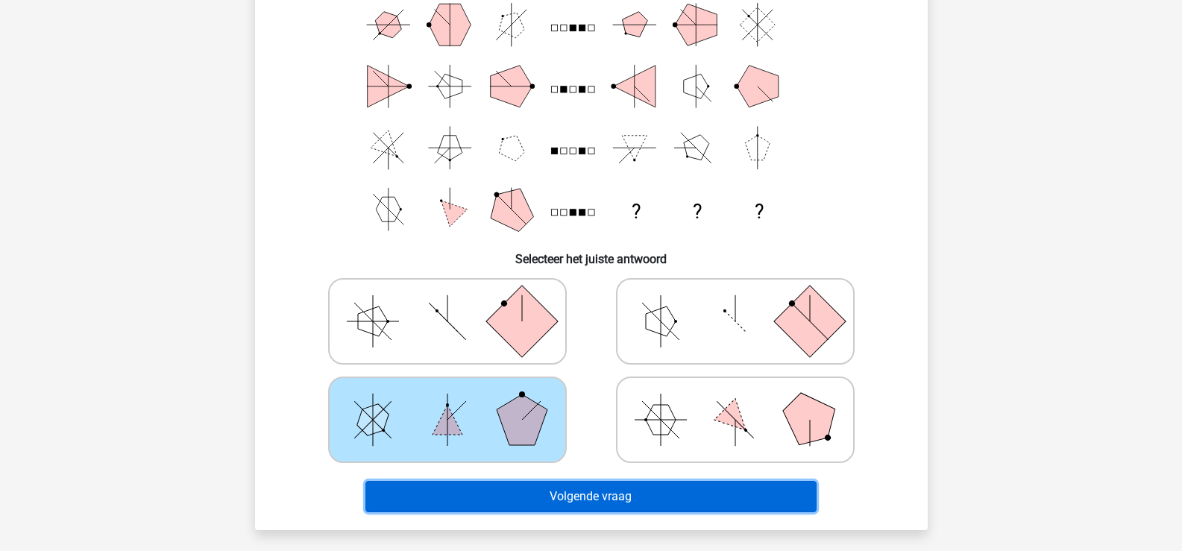
click at [568, 492] on button "Volgende vraag" at bounding box center [590, 496] width 451 height 31
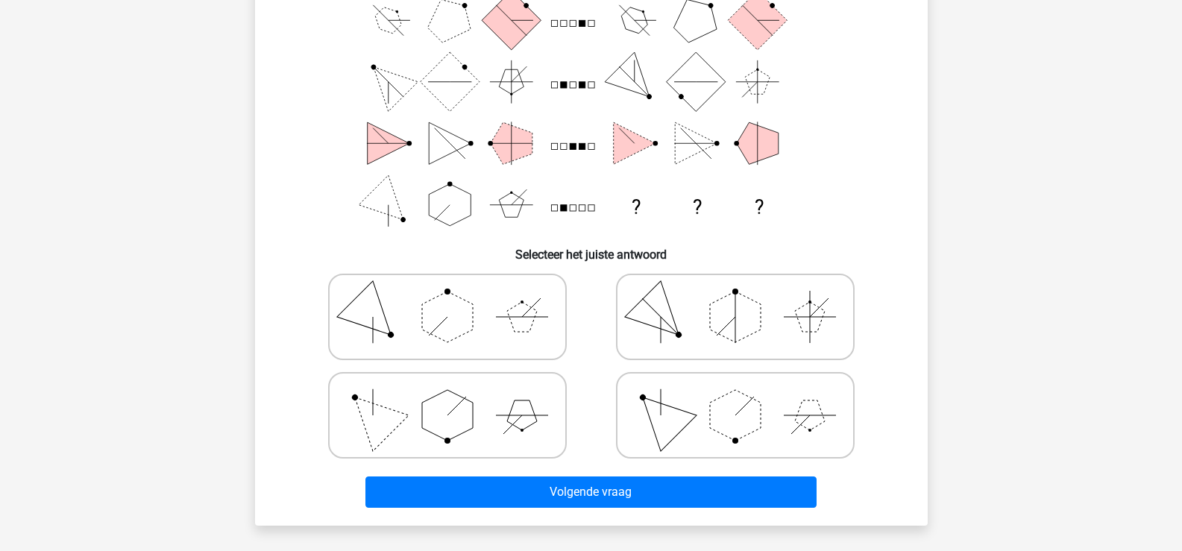
scroll to position [149, 0]
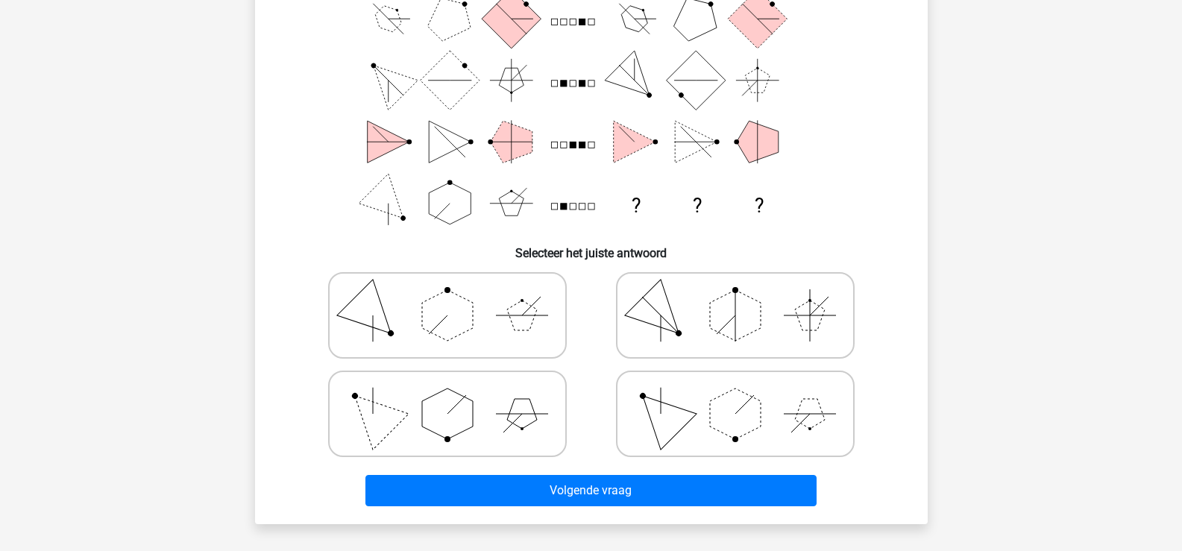
click at [745, 415] on polygon at bounding box center [735, 413] width 51 height 51
click at [745, 395] on input "radio" at bounding box center [740, 390] width 10 height 10
radio input "true"
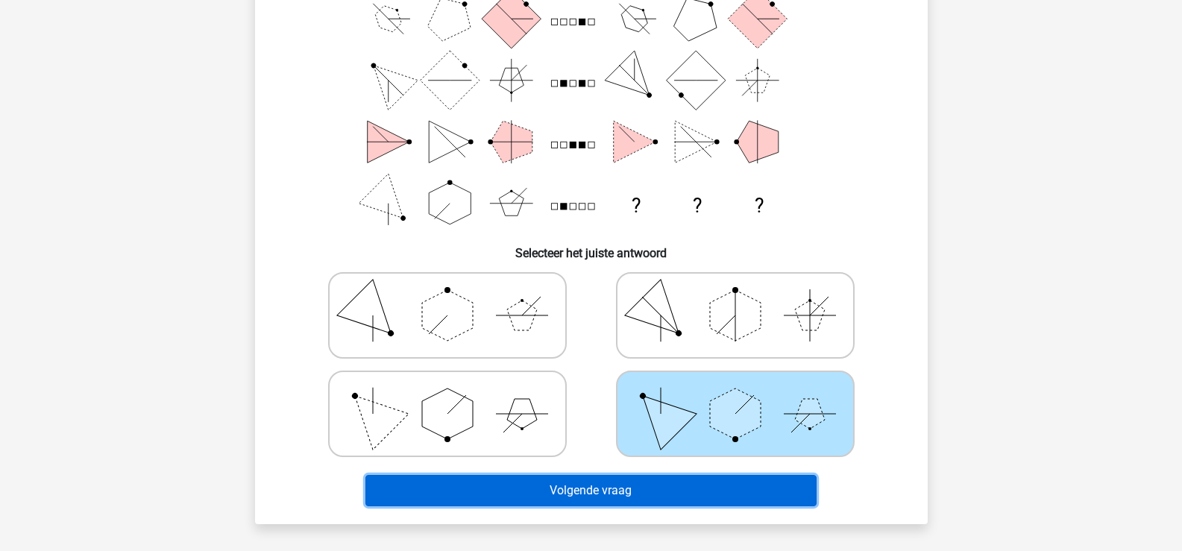
click at [687, 489] on button "Volgende vraag" at bounding box center [590, 490] width 451 height 31
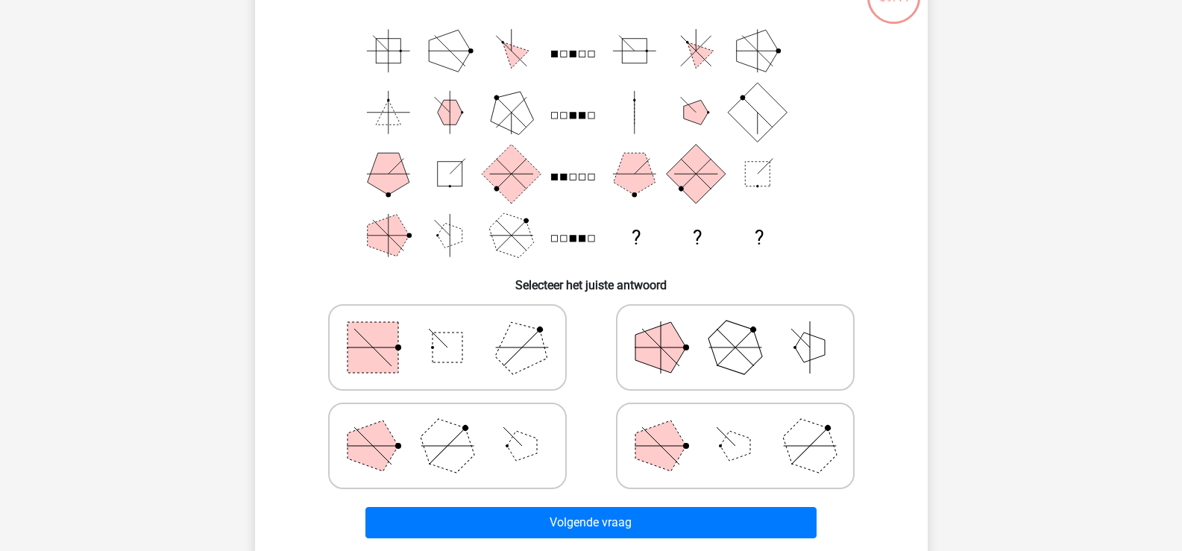
scroll to position [143, 0]
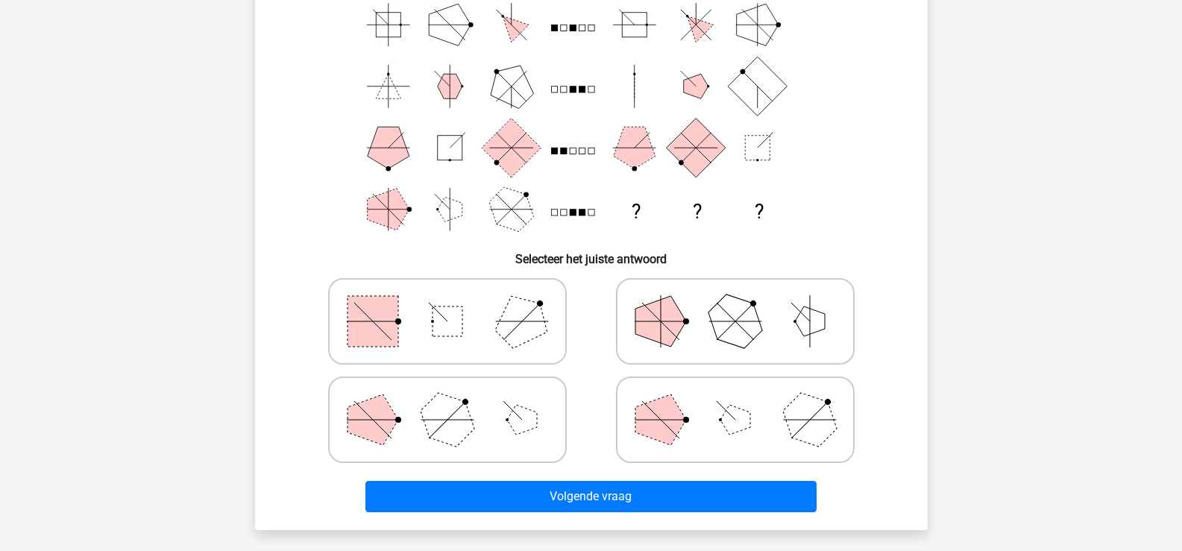
click at [697, 425] on icon at bounding box center [735, 419] width 224 height 75
click at [735, 401] on input "radio" at bounding box center [740, 396] width 10 height 10
radio input "true"
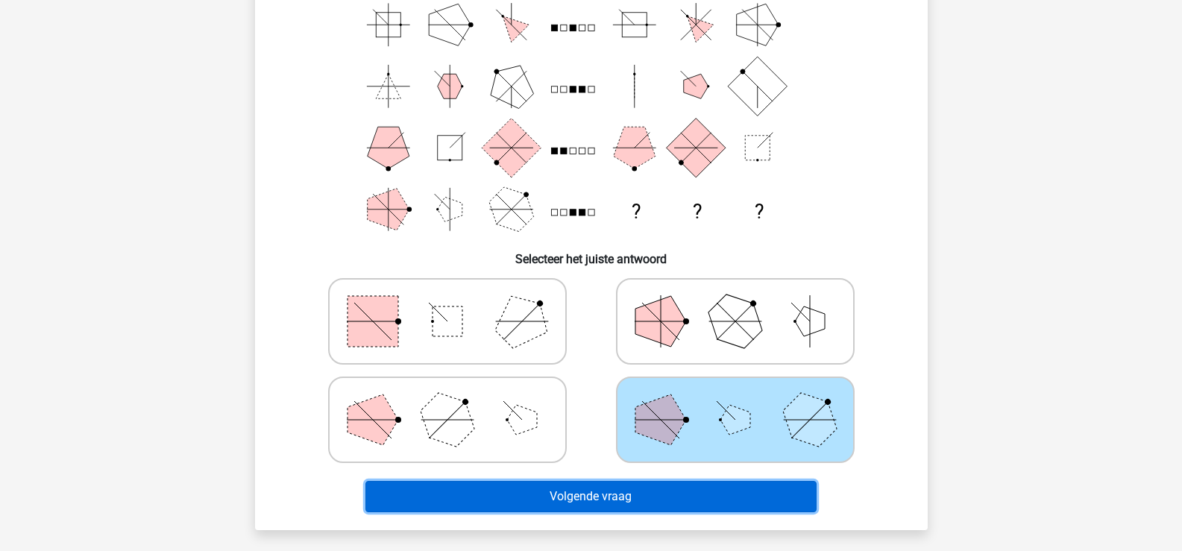
click at [633, 500] on button "Volgende vraag" at bounding box center [590, 496] width 451 height 31
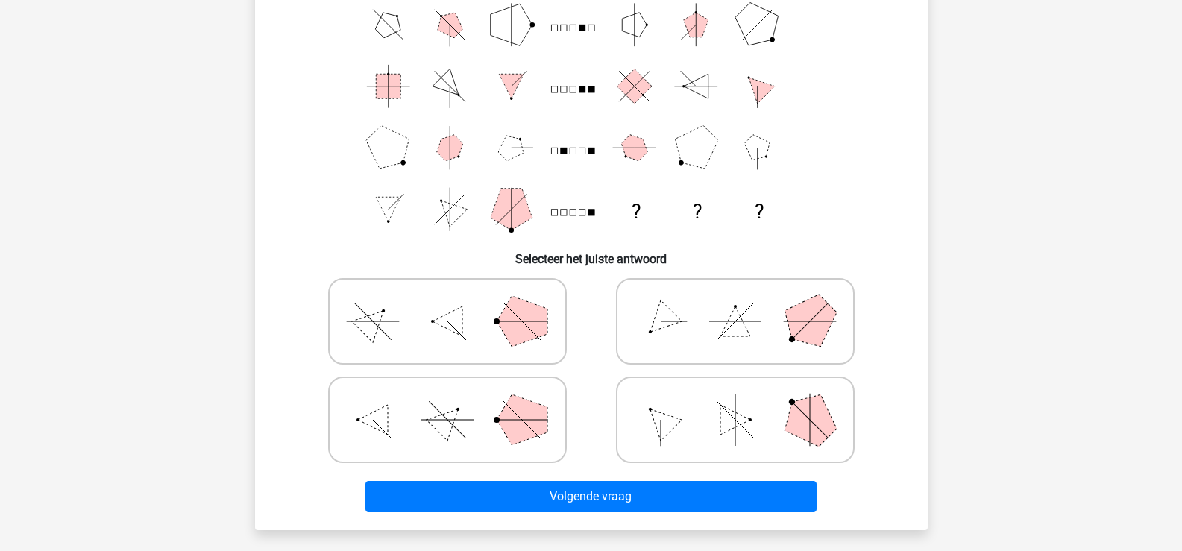
click at [524, 402] on polygon at bounding box center [522, 419] width 51 height 51
click at [457, 401] on input "radio" at bounding box center [452, 396] width 10 height 10
radio input "true"
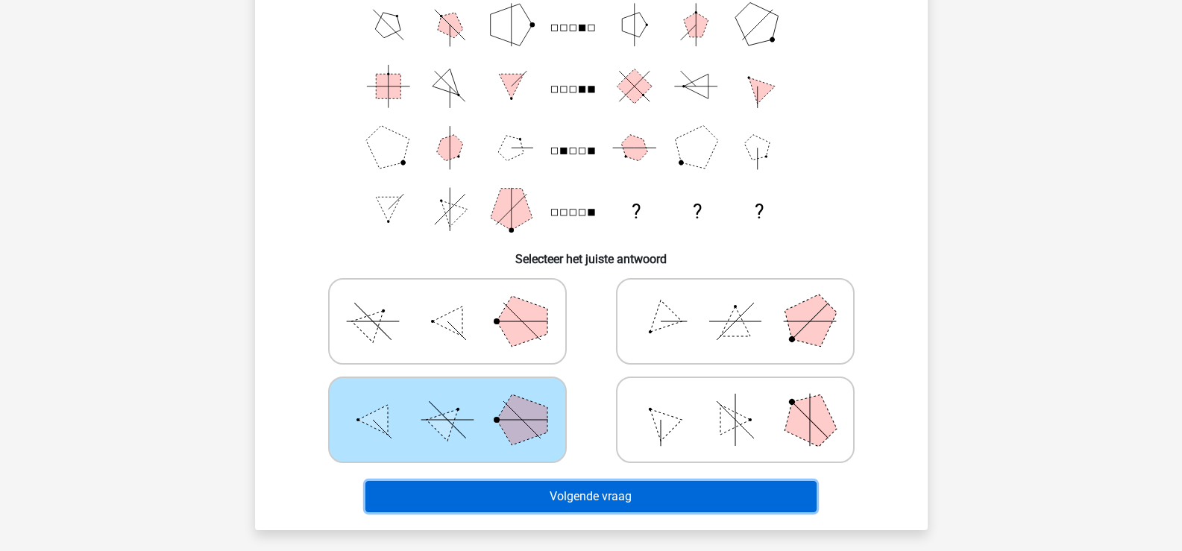
click at [576, 501] on button "Volgende vraag" at bounding box center [590, 496] width 451 height 31
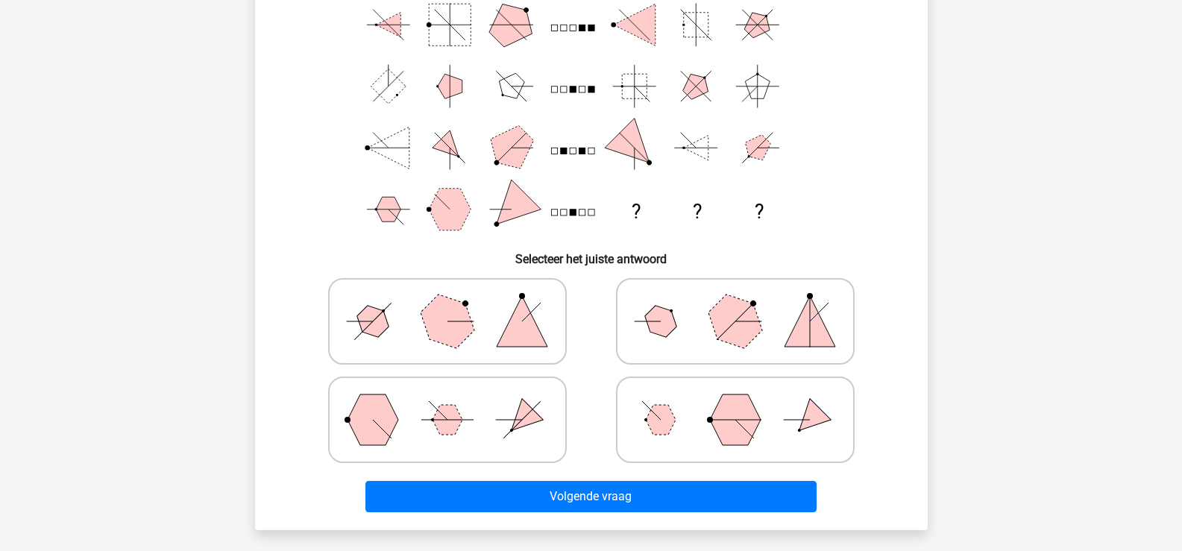
click at [503, 391] on icon at bounding box center [448, 419] width 224 height 75
click at [457, 391] on input "radio" at bounding box center [452, 396] width 10 height 10
radio input "true"
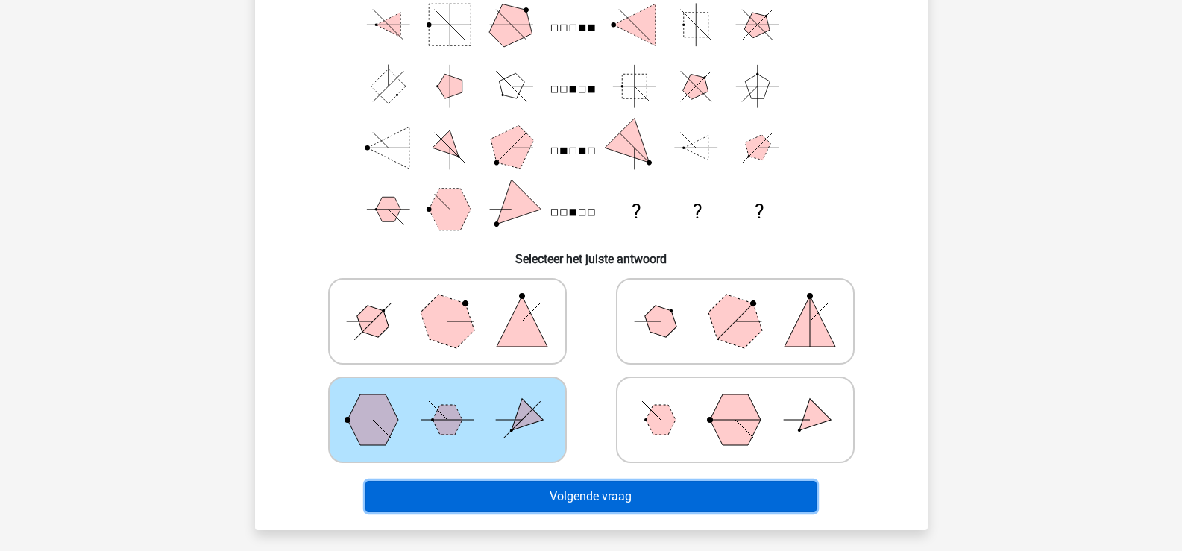
click at [563, 497] on button "Volgende vraag" at bounding box center [590, 496] width 451 height 31
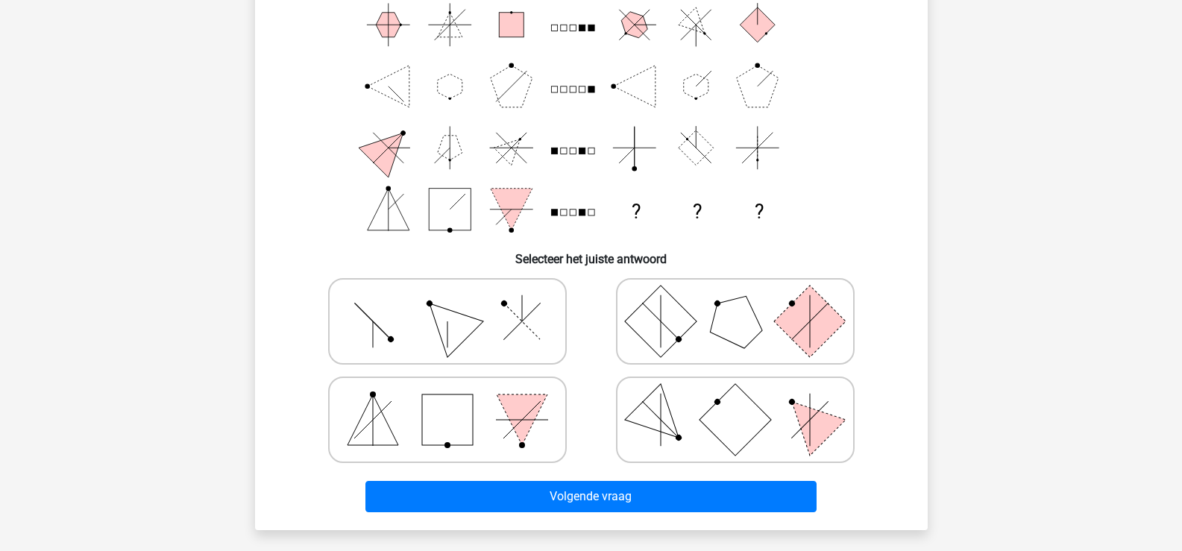
click at [729, 409] on rect at bounding box center [735, 420] width 72 height 72
click at [735, 401] on input "radio" at bounding box center [740, 396] width 10 height 10
radio input "true"
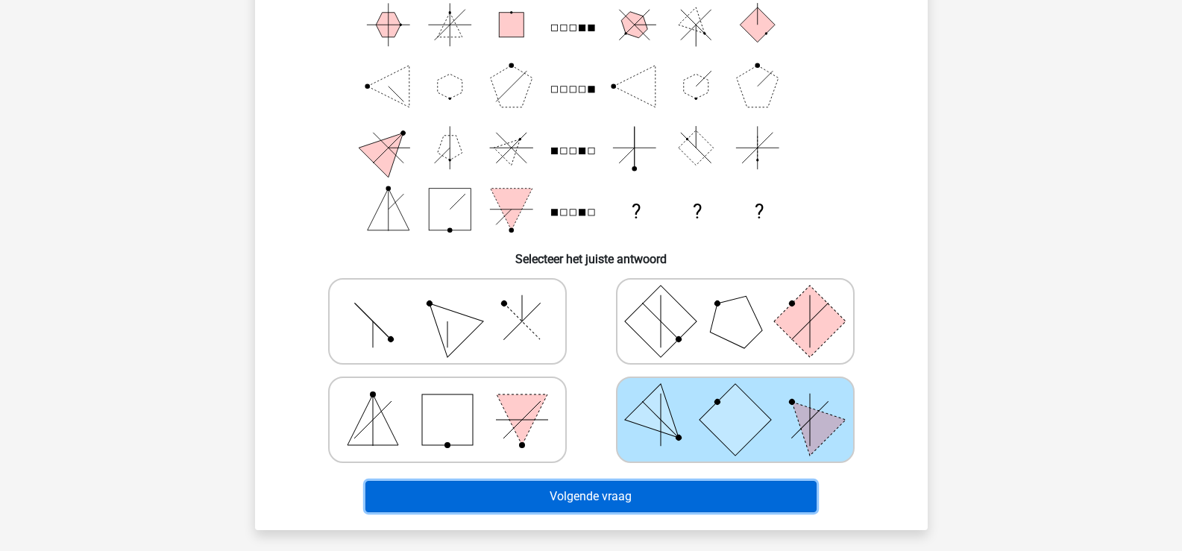
click at [658, 497] on button "Volgende vraag" at bounding box center [590, 496] width 451 height 31
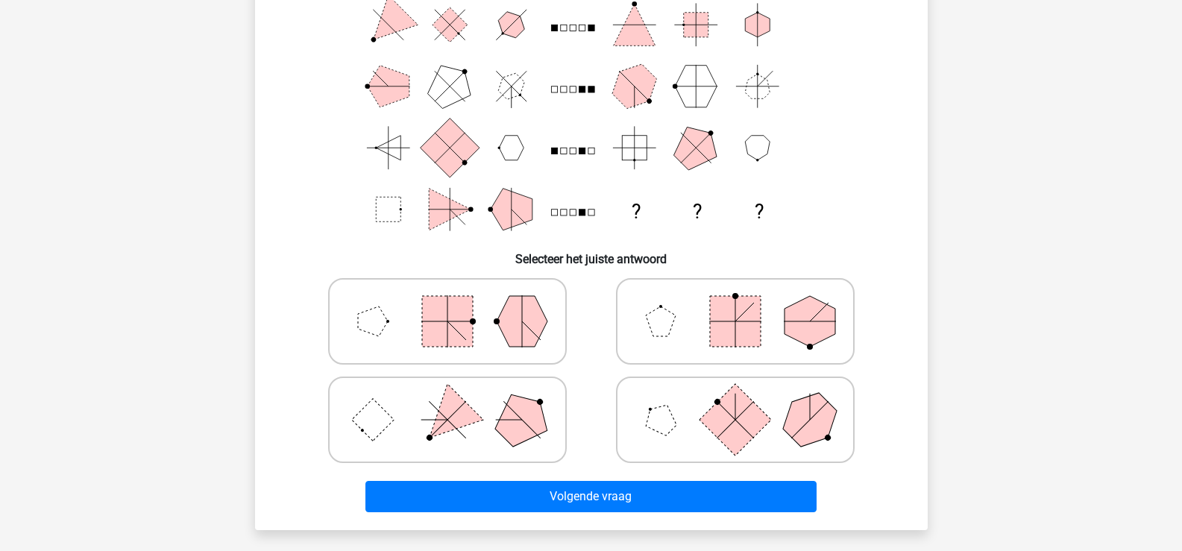
click at [433, 426] on polygon at bounding box center [447, 420] width 72 height 72
click at [447, 401] on input "radio" at bounding box center [452, 396] width 10 height 10
radio input "true"
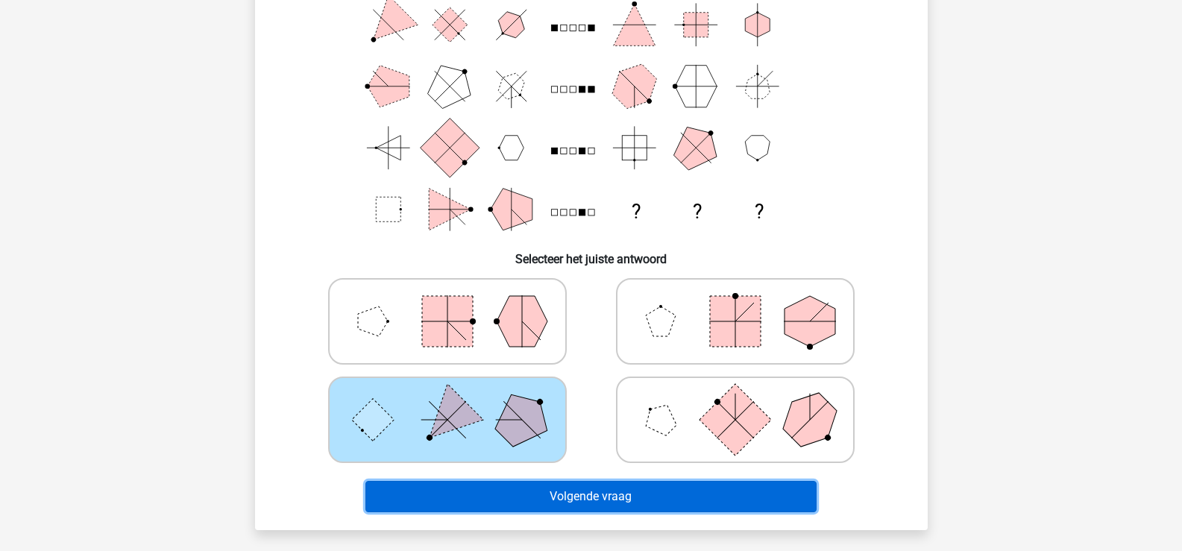
click at [589, 494] on button "Volgende vraag" at bounding box center [590, 496] width 451 height 31
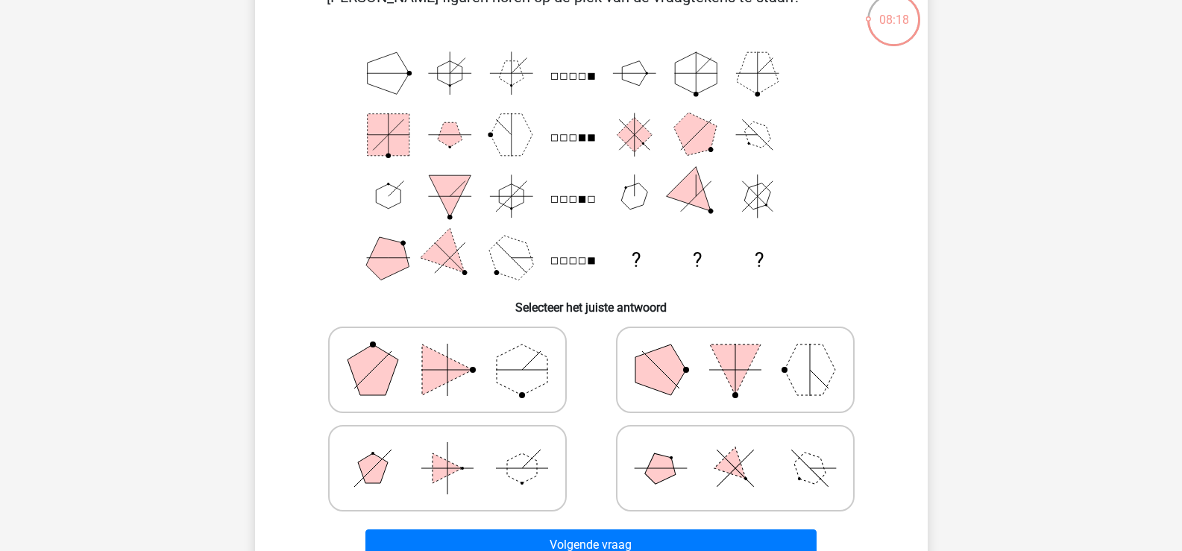
scroll to position [69, 0]
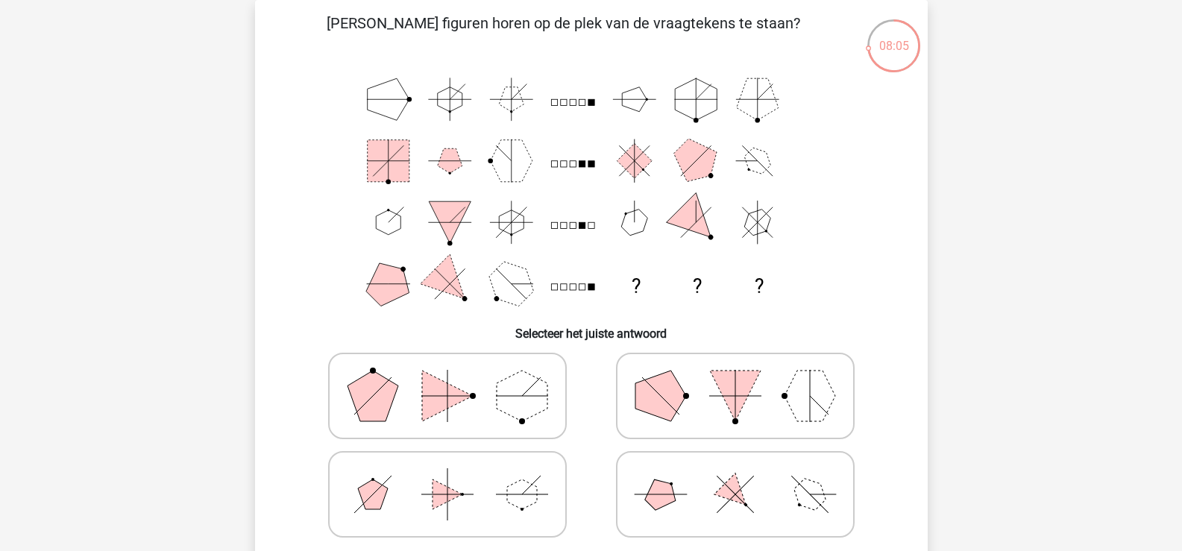
click at [439, 466] on icon at bounding box center [448, 494] width 224 height 75
click at [447, 466] on input "radio" at bounding box center [452, 471] width 10 height 10
radio input "true"
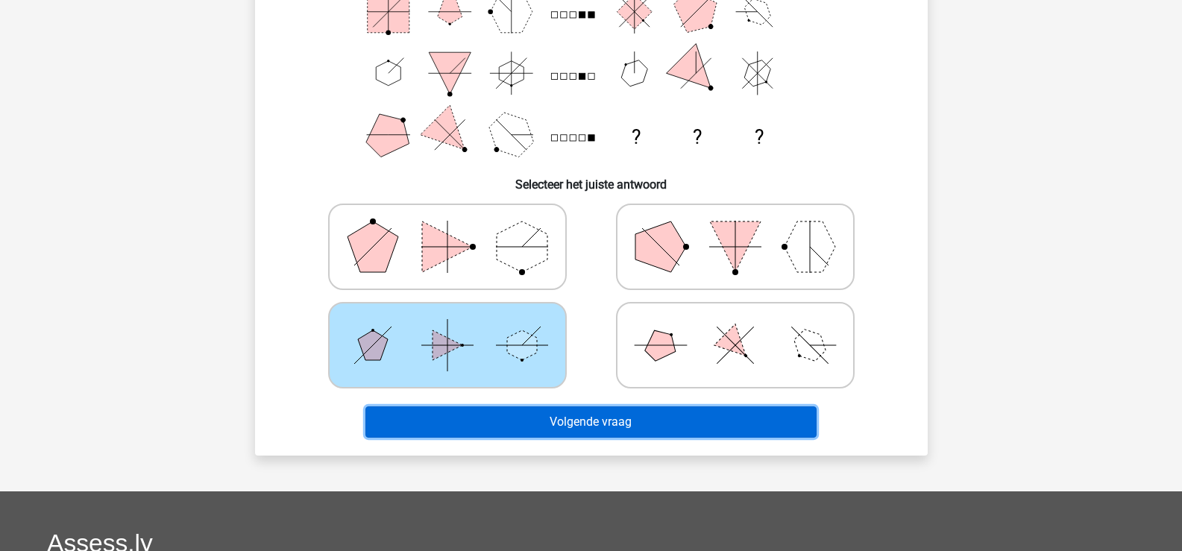
click at [697, 428] on button "Volgende vraag" at bounding box center [590, 421] width 451 height 31
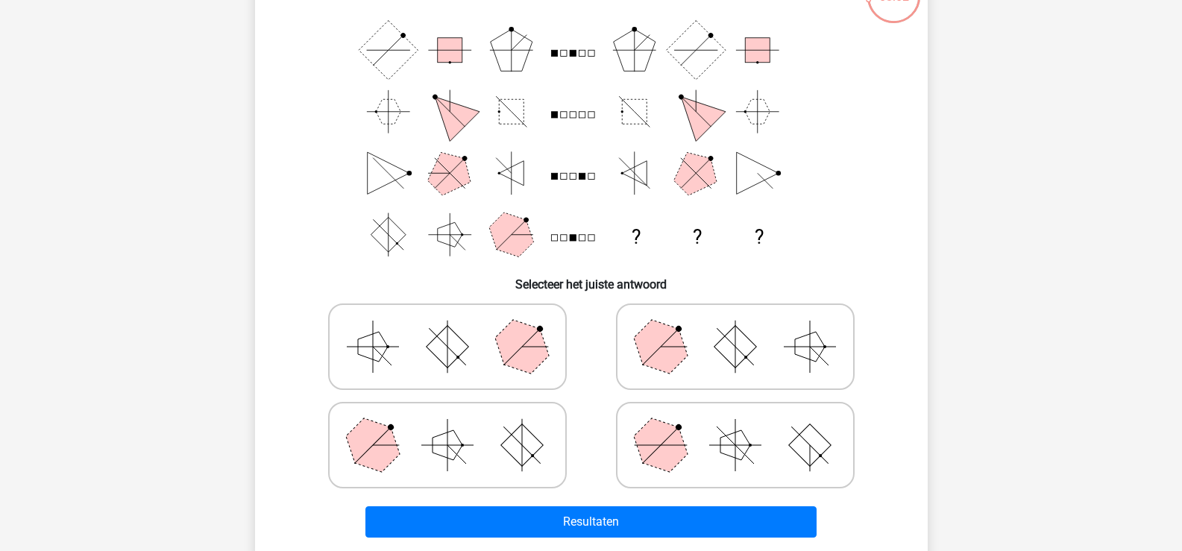
scroll to position [143, 0]
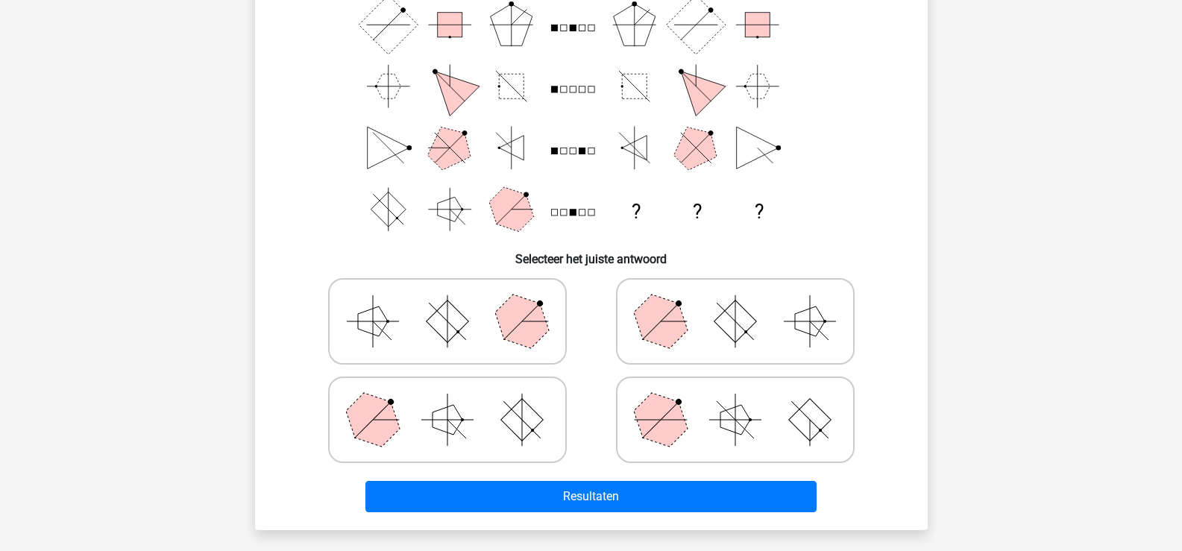
click at [743, 403] on icon at bounding box center [735, 419] width 224 height 75
click at [743, 401] on input "radio" at bounding box center [740, 396] width 10 height 10
radio input "true"
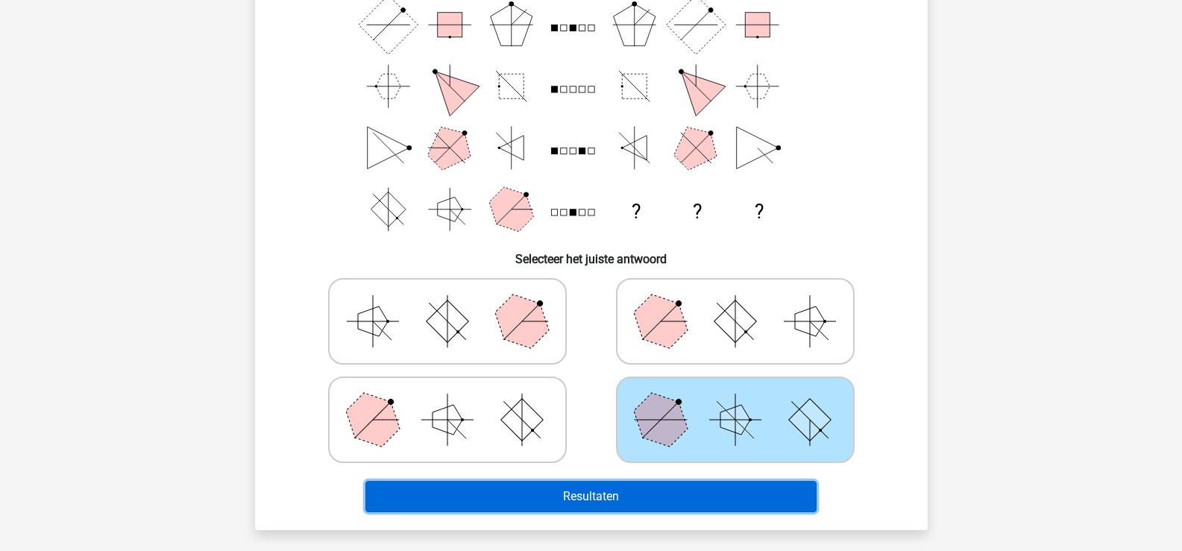
click at [587, 500] on button "Resultaten" at bounding box center [590, 496] width 451 height 31
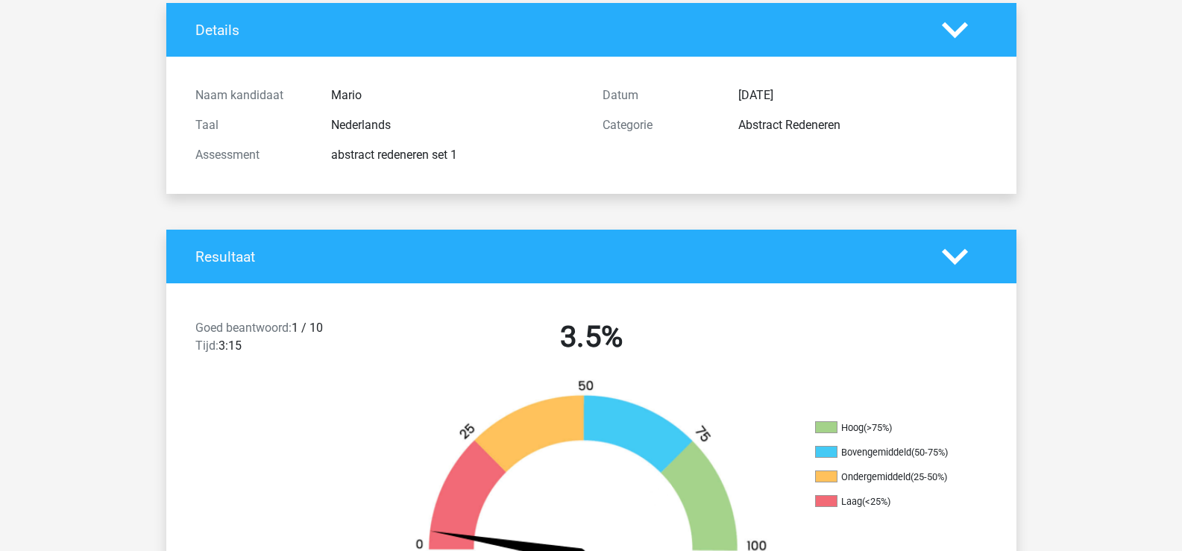
scroll to position [224, 0]
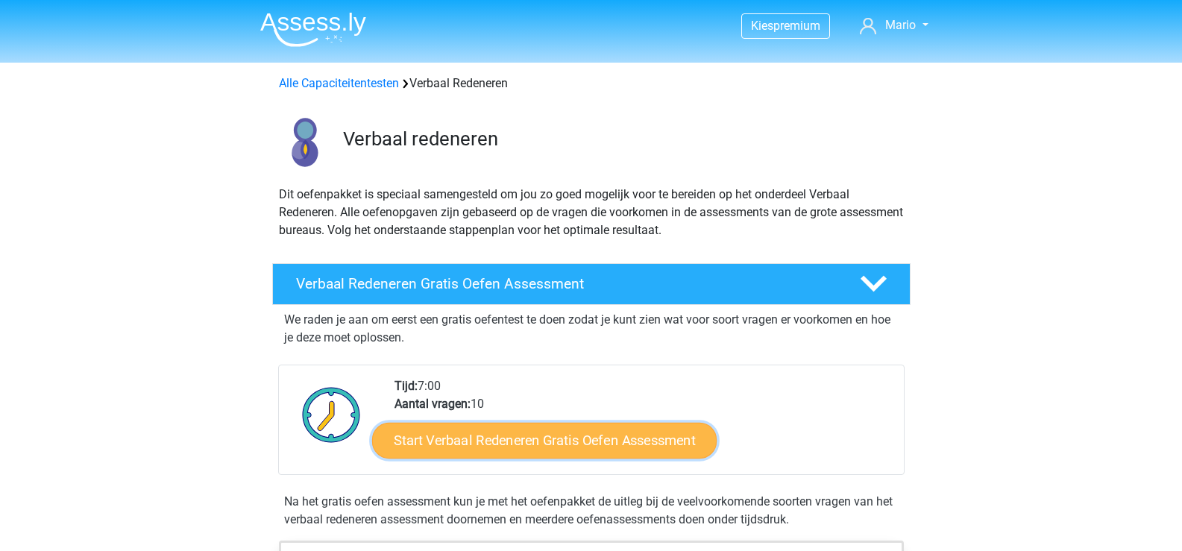
click at [507, 439] on link "Start Verbaal Redeneren Gratis Oefen Assessment" at bounding box center [544, 441] width 344 height 36
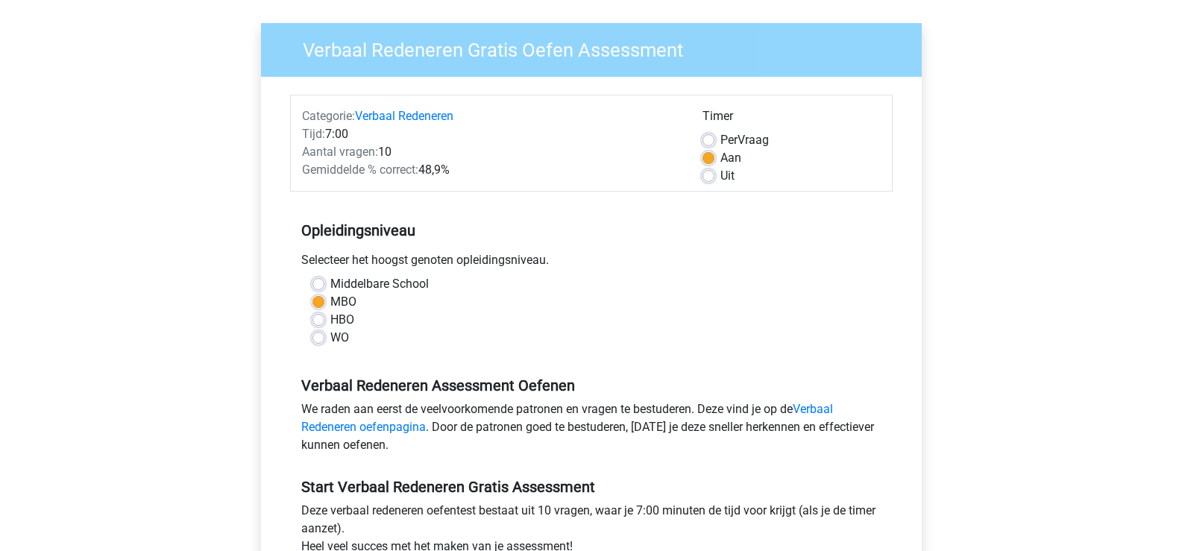
scroll to position [224, 0]
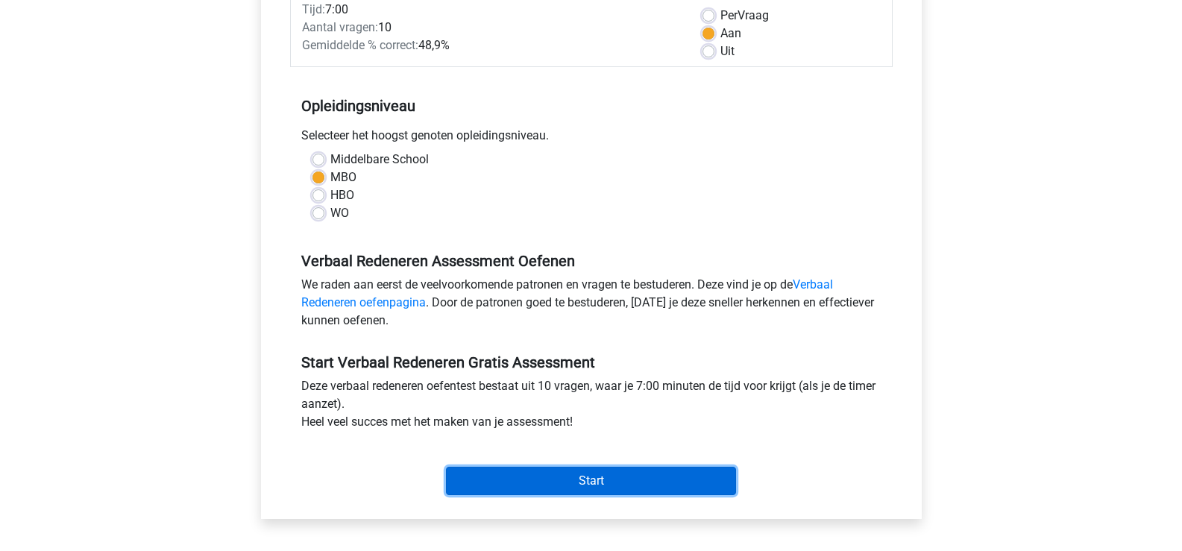
click at [578, 479] on input "Start" at bounding box center [591, 481] width 290 height 28
